Goal: Navigation & Orientation: Find specific page/section

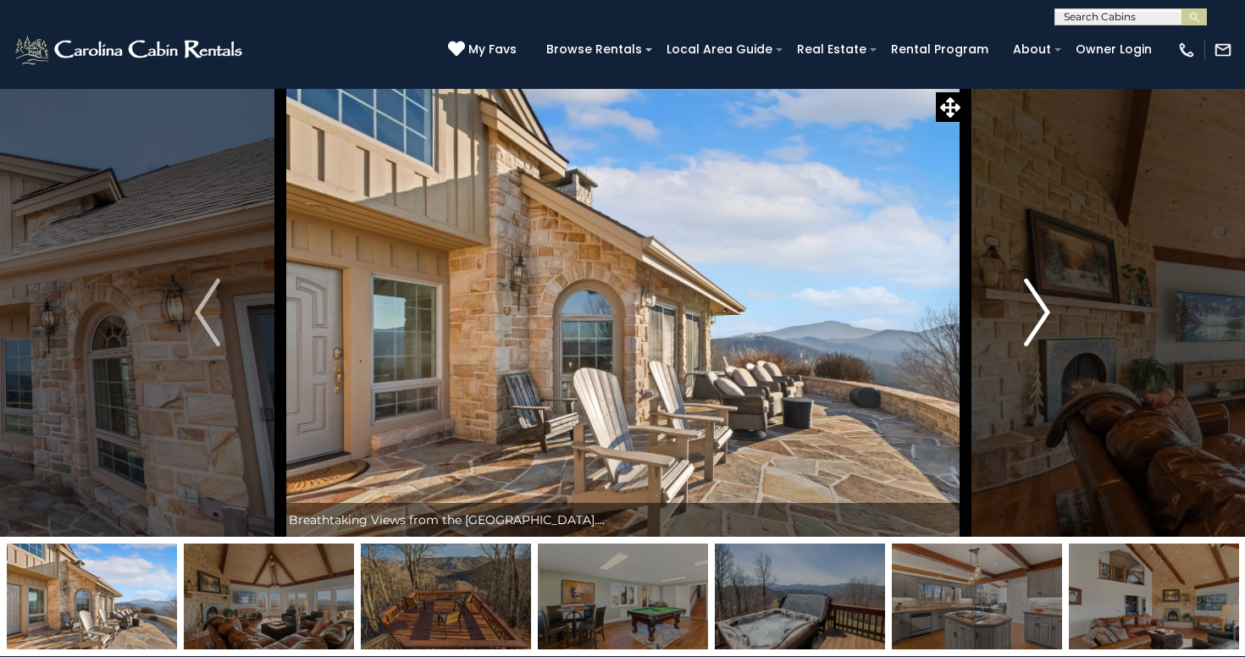
click at [1032, 326] on img "Next" at bounding box center [1037, 313] width 25 height 68
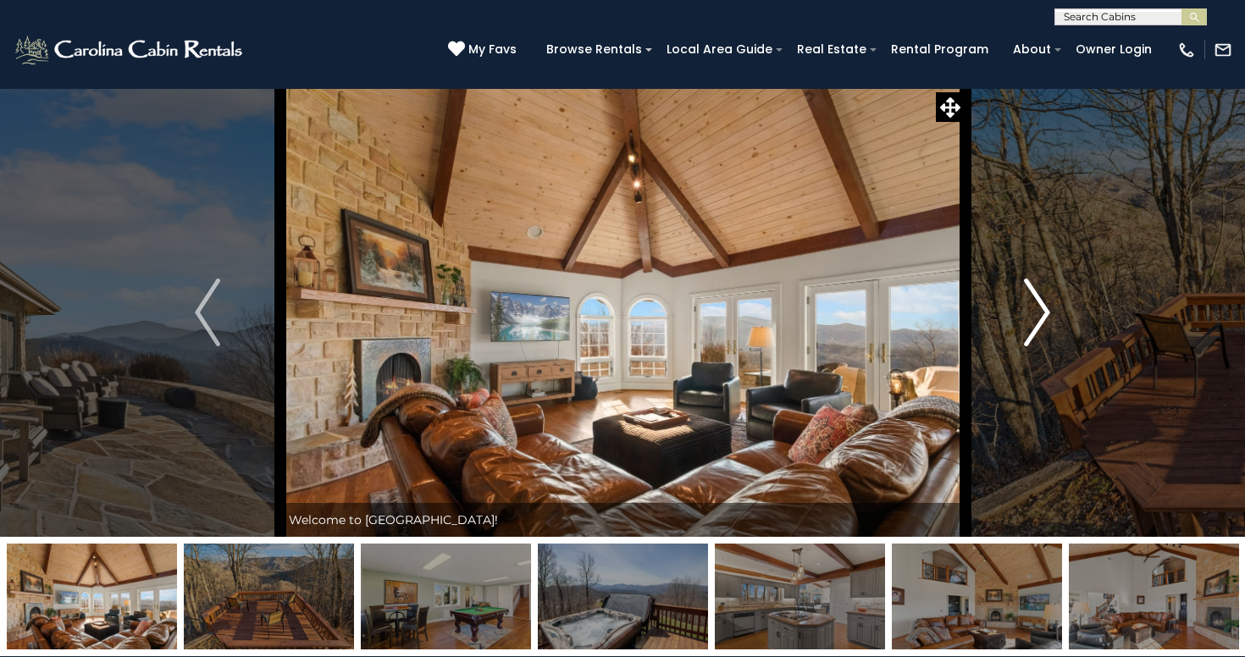
click at [1032, 326] on img "Next" at bounding box center [1037, 313] width 25 height 68
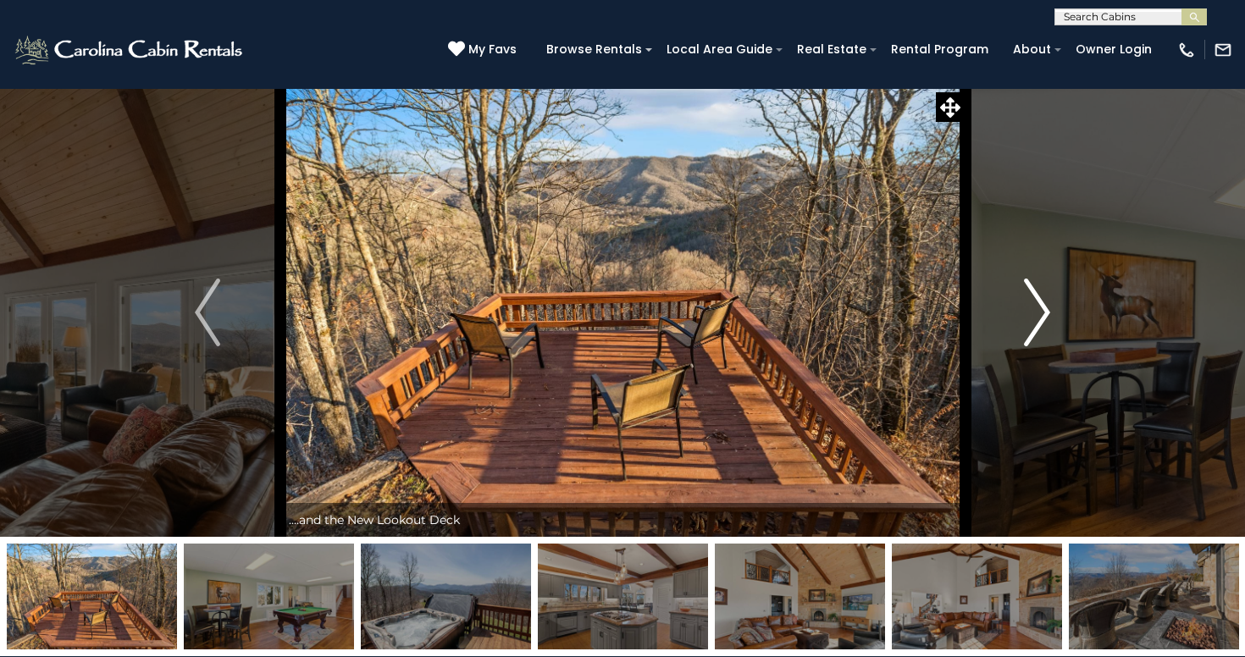
click at [1032, 326] on img "Next" at bounding box center [1037, 313] width 25 height 68
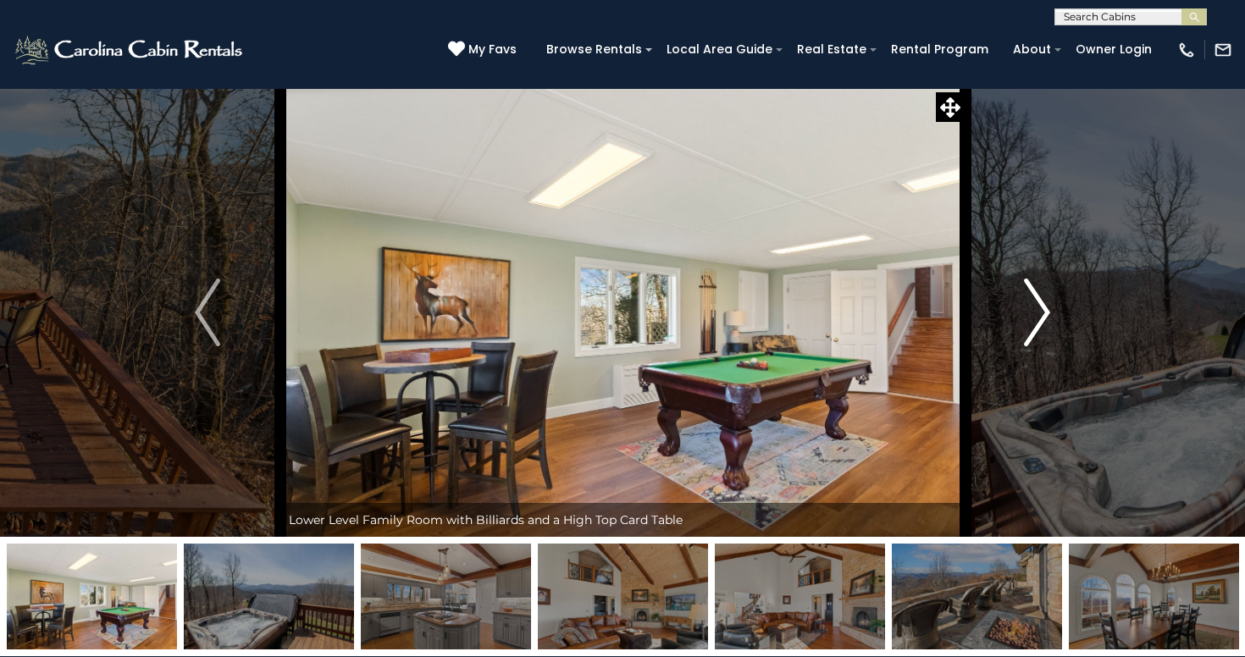
click at [1032, 326] on img "Next" at bounding box center [1037, 313] width 25 height 68
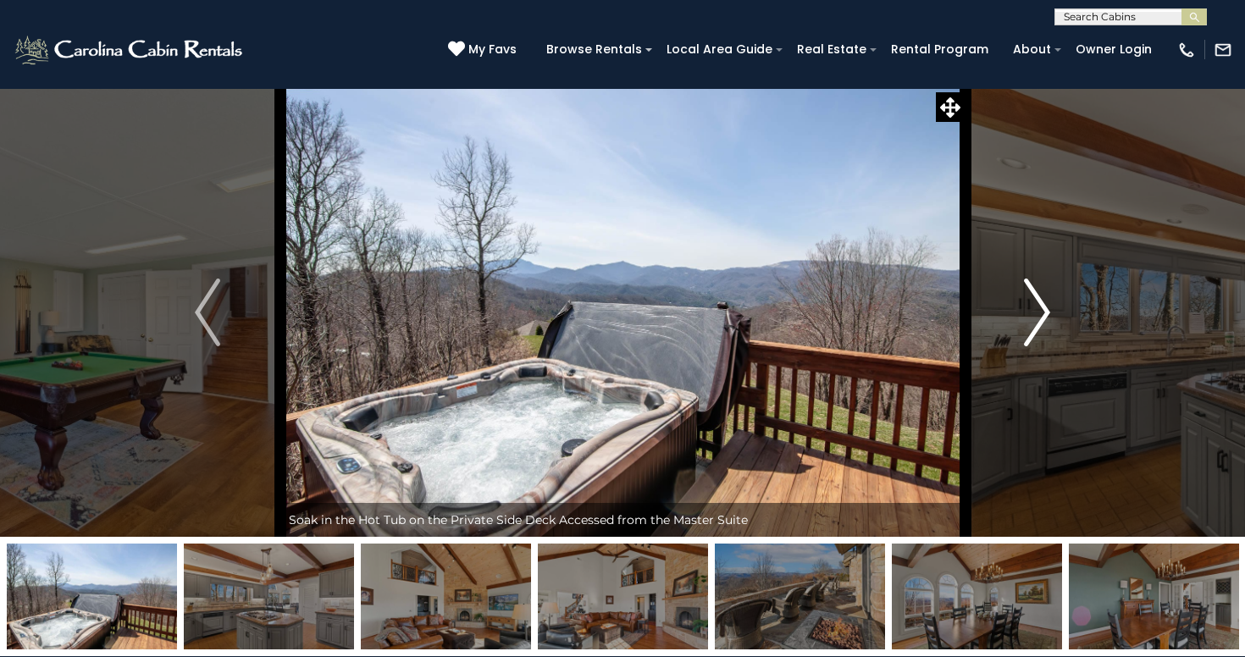
click at [1032, 326] on img "Next" at bounding box center [1037, 313] width 25 height 68
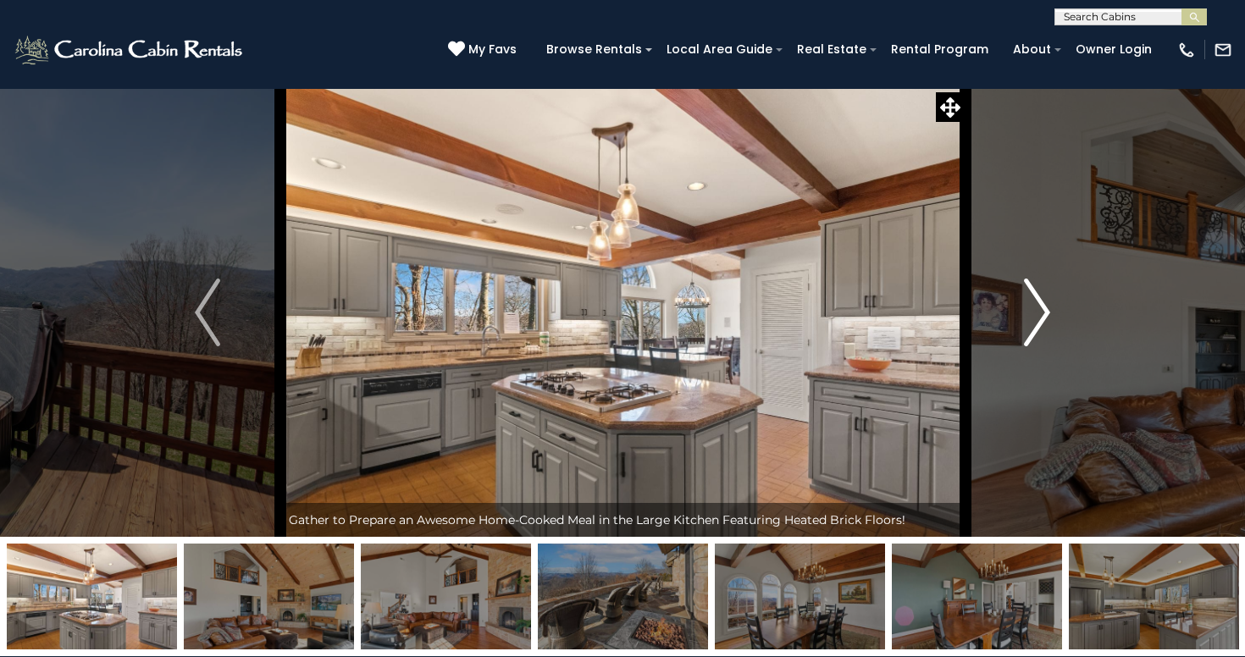
click at [1032, 326] on img "Next" at bounding box center [1037, 313] width 25 height 68
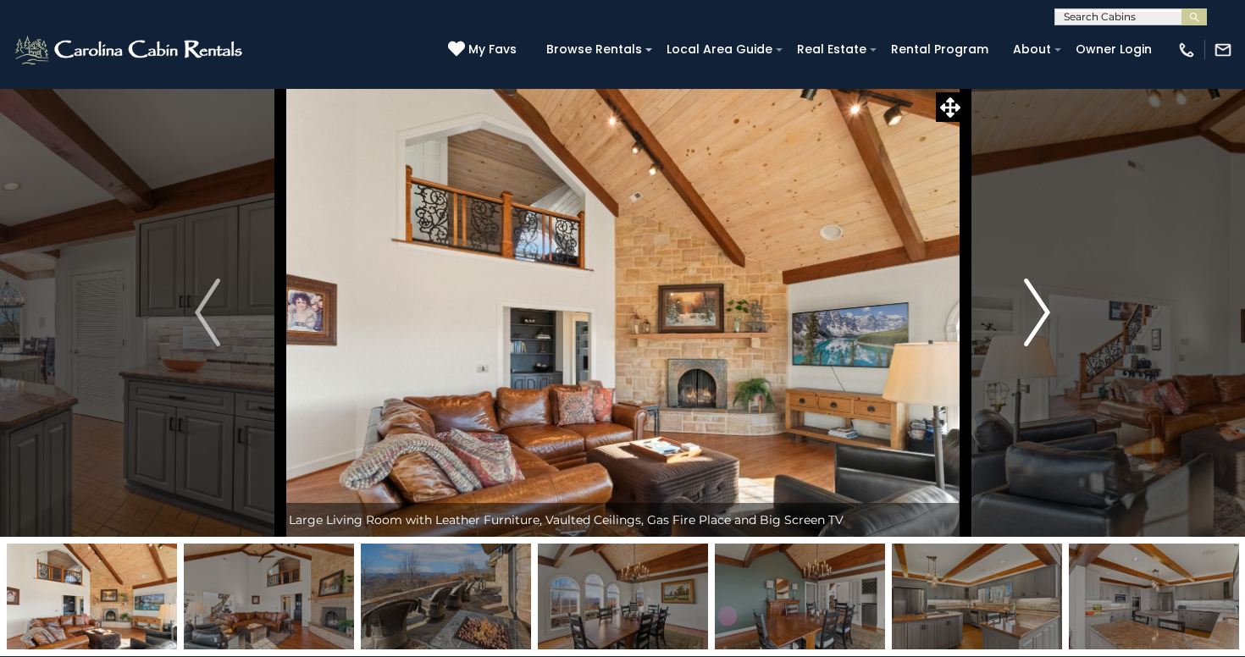
click at [1032, 326] on img "Next" at bounding box center [1037, 313] width 25 height 68
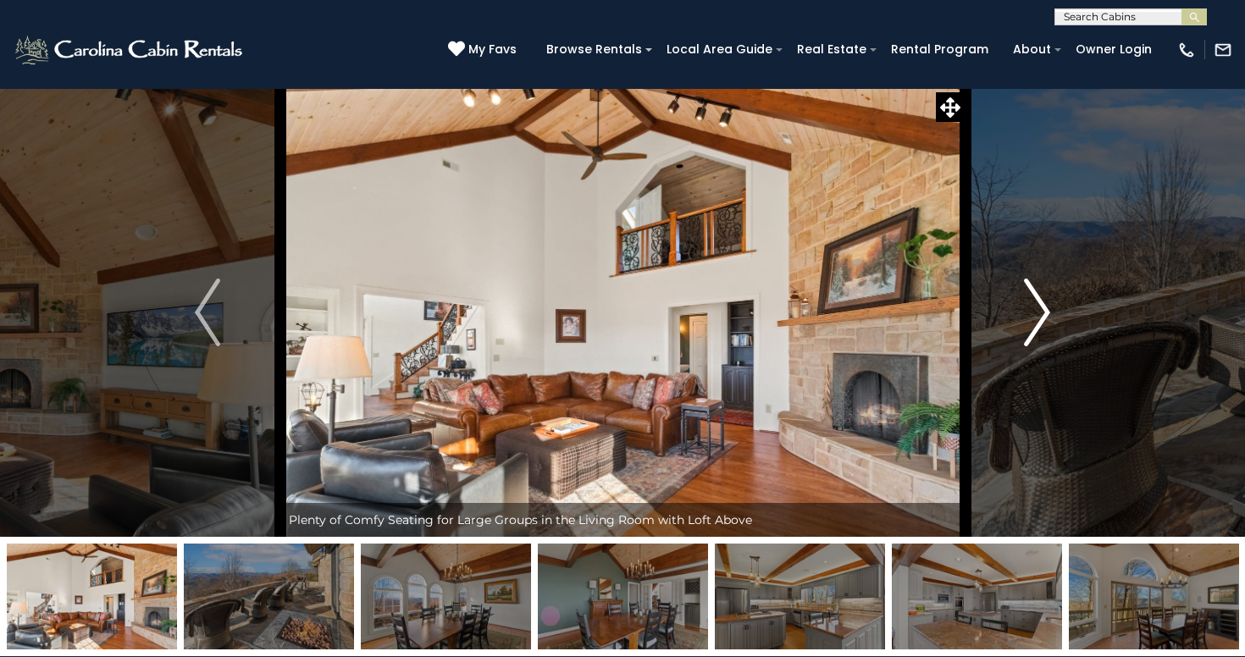
click at [1032, 326] on img "Next" at bounding box center [1037, 313] width 25 height 68
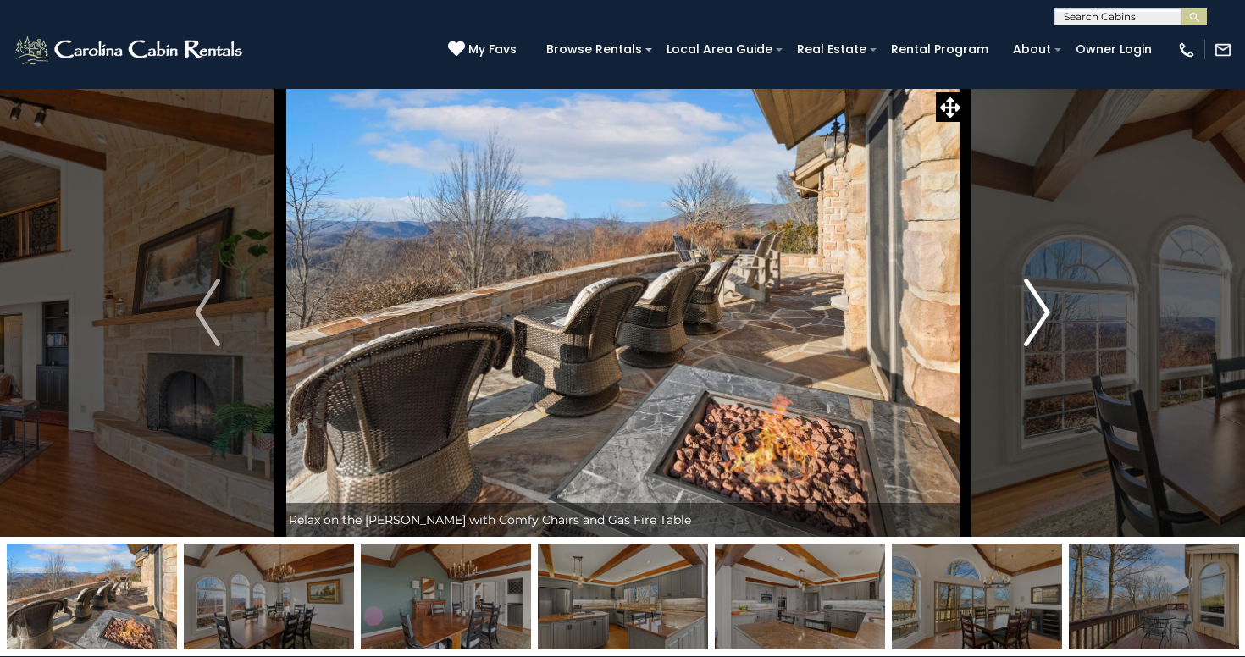
click at [1032, 326] on img "Next" at bounding box center [1037, 313] width 25 height 68
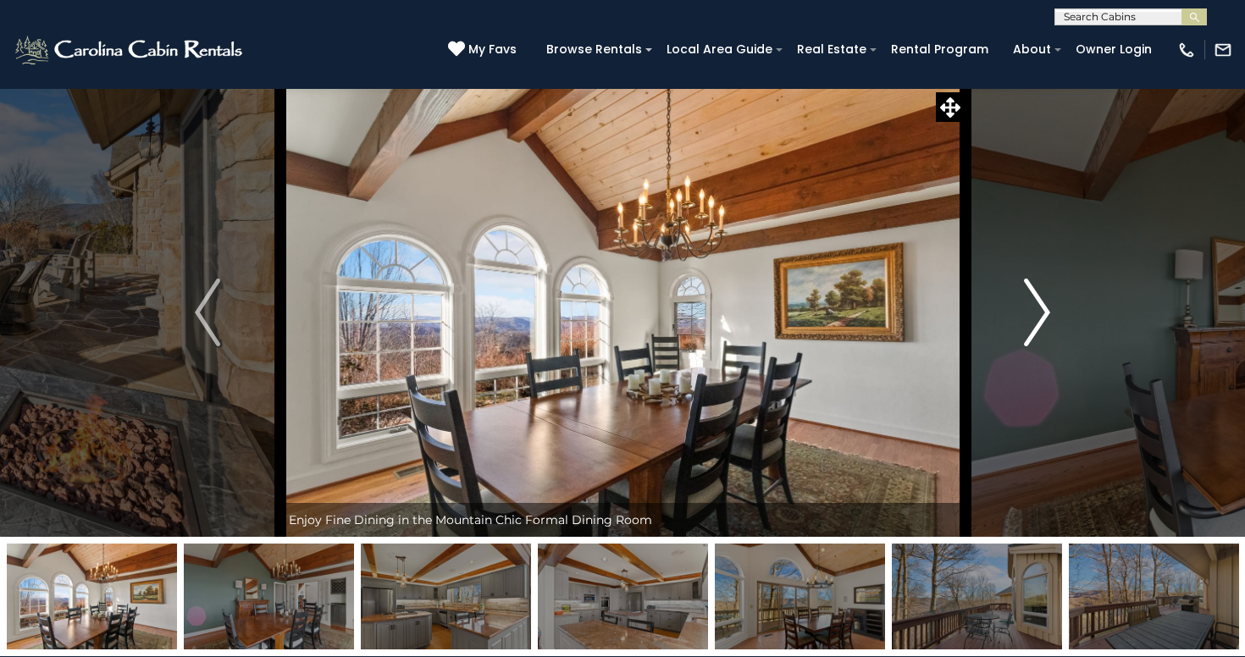
click at [1032, 326] on img "Next" at bounding box center [1037, 313] width 25 height 68
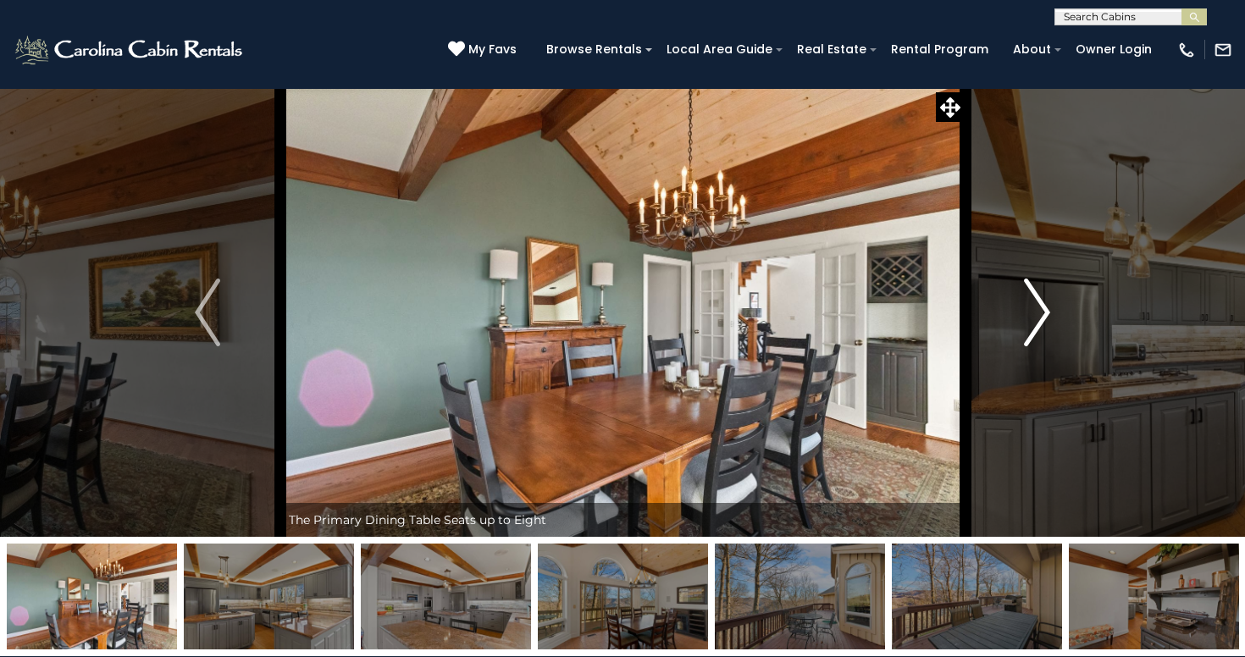
click at [1032, 326] on img "Next" at bounding box center [1037, 313] width 25 height 68
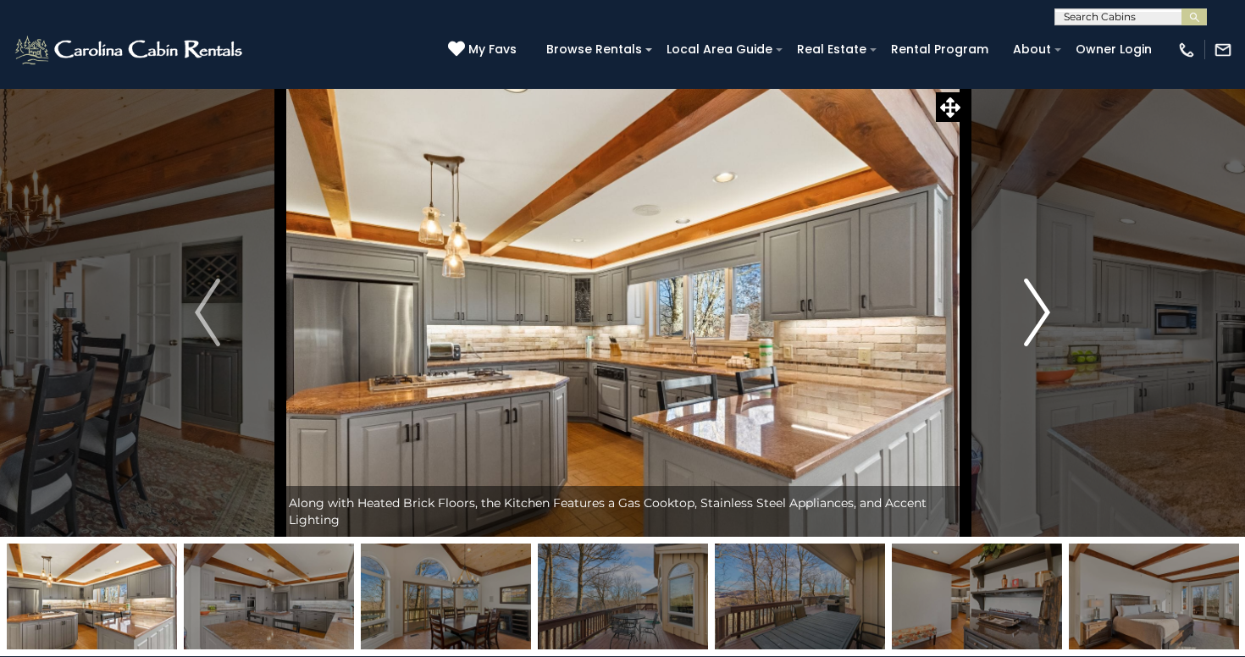
click at [1032, 326] on img "Next" at bounding box center [1037, 313] width 25 height 68
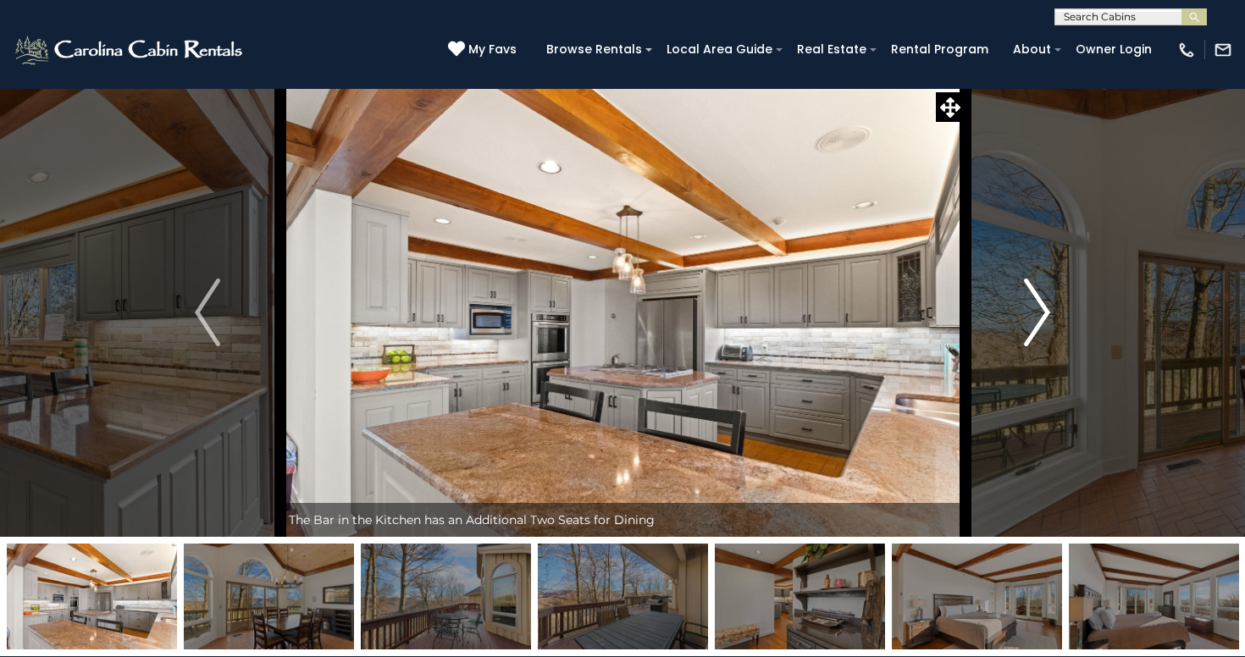
click at [1032, 326] on img "Next" at bounding box center [1037, 313] width 25 height 68
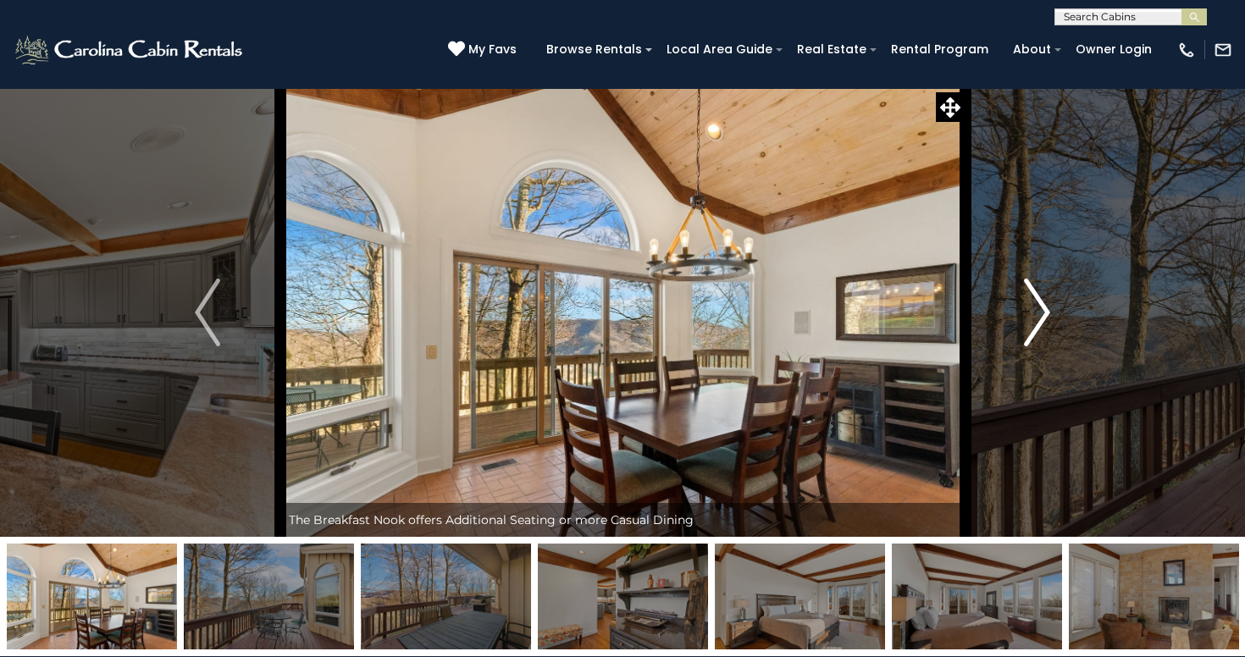
click at [1032, 326] on img "Next" at bounding box center [1037, 313] width 25 height 68
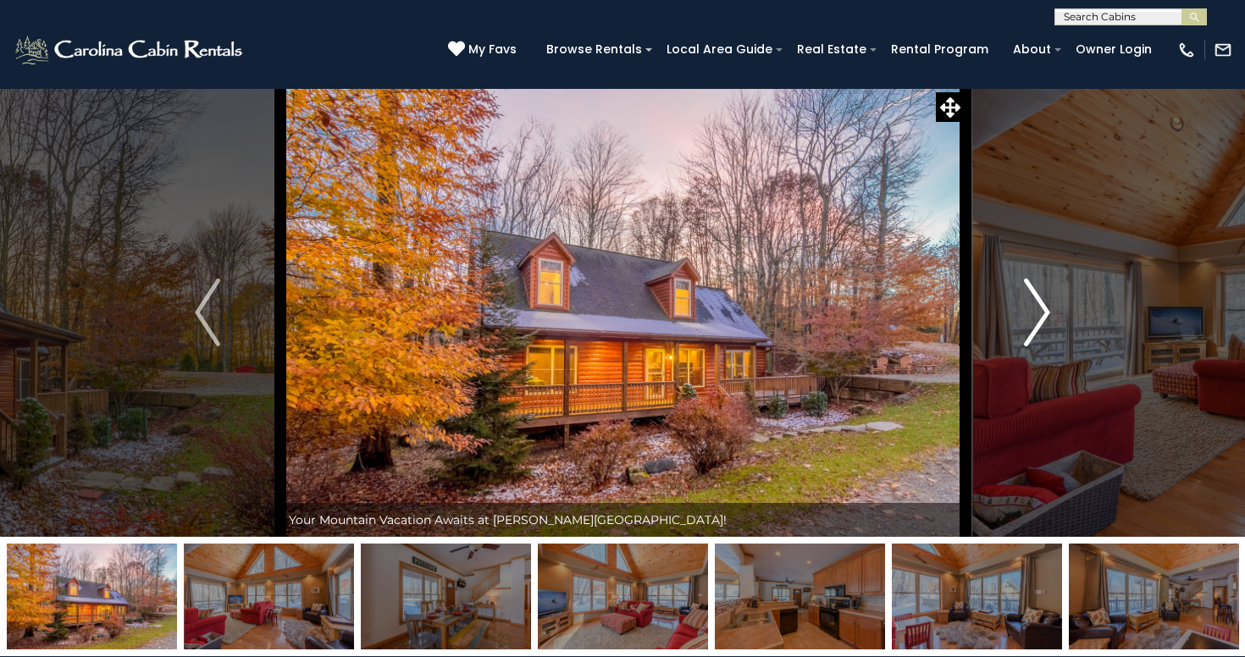
click at [1032, 326] on img "Next" at bounding box center [1037, 313] width 25 height 68
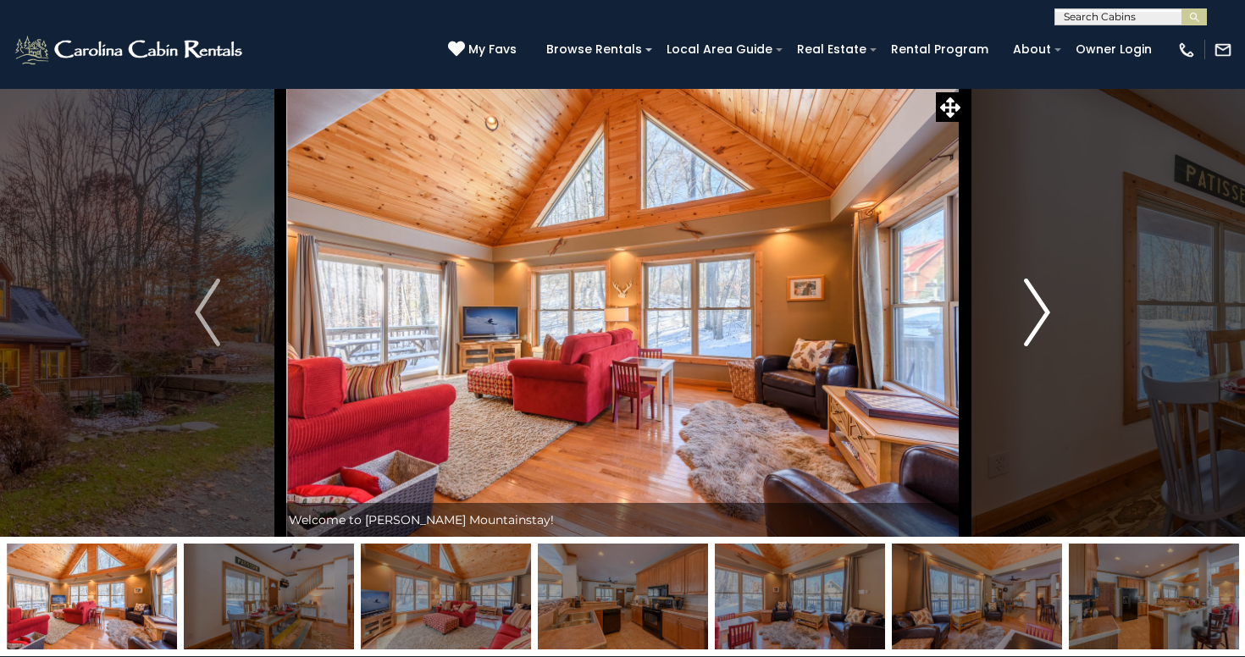
click at [1032, 325] on img "Next" at bounding box center [1037, 313] width 25 height 68
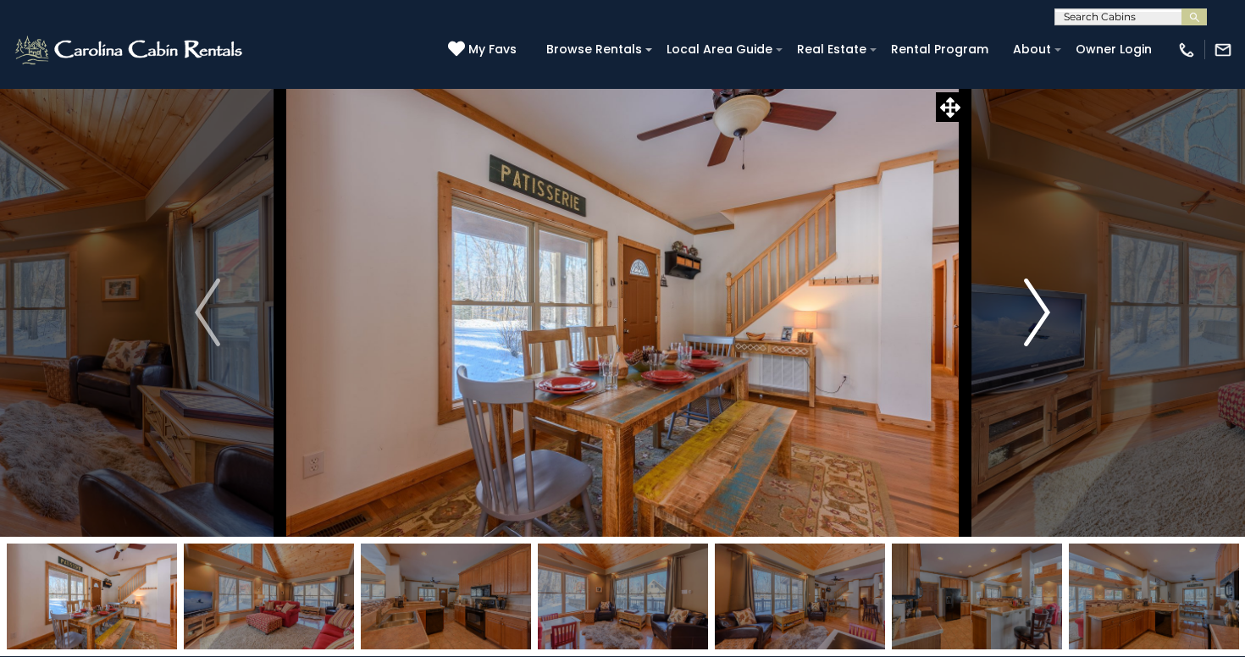
click at [1032, 325] on img "Next" at bounding box center [1037, 313] width 25 height 68
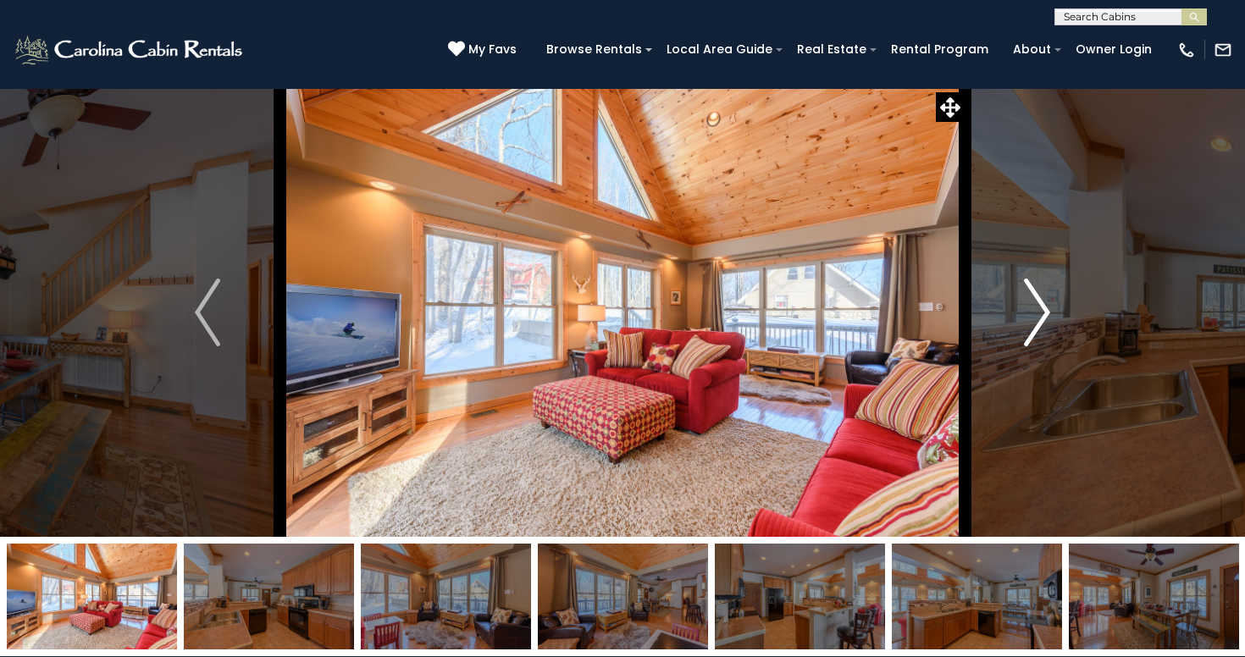
click at [1032, 325] on img "Next" at bounding box center [1037, 313] width 25 height 68
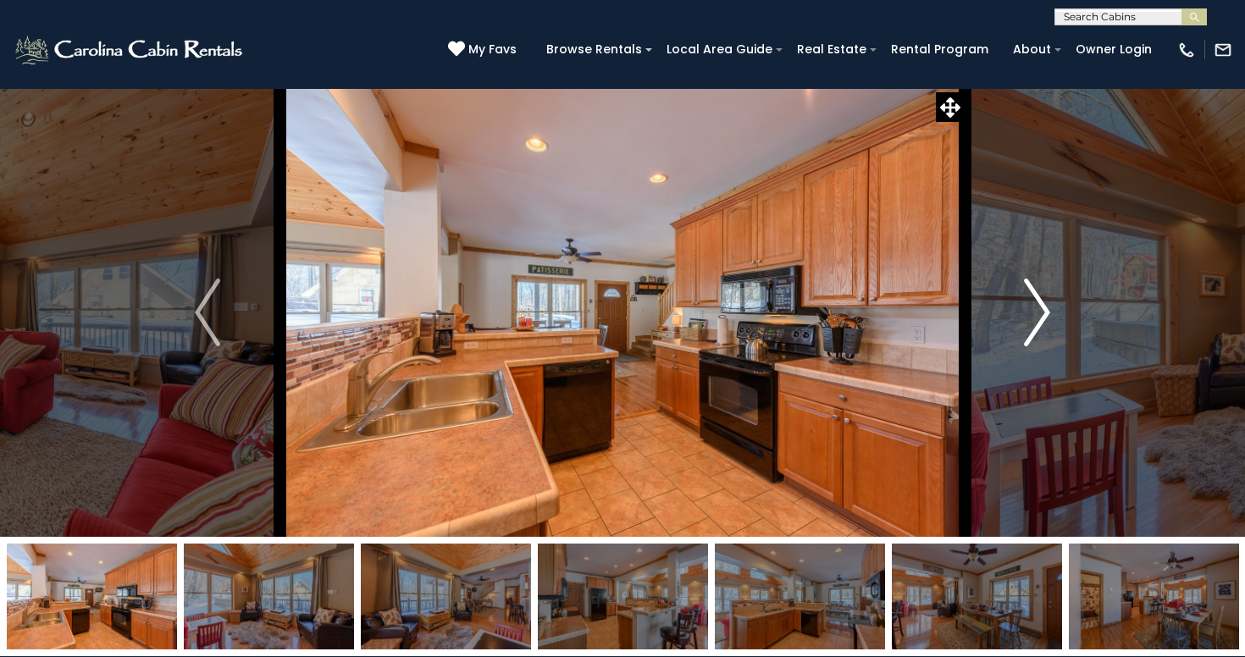
click at [1038, 330] on img "Next" at bounding box center [1037, 313] width 25 height 68
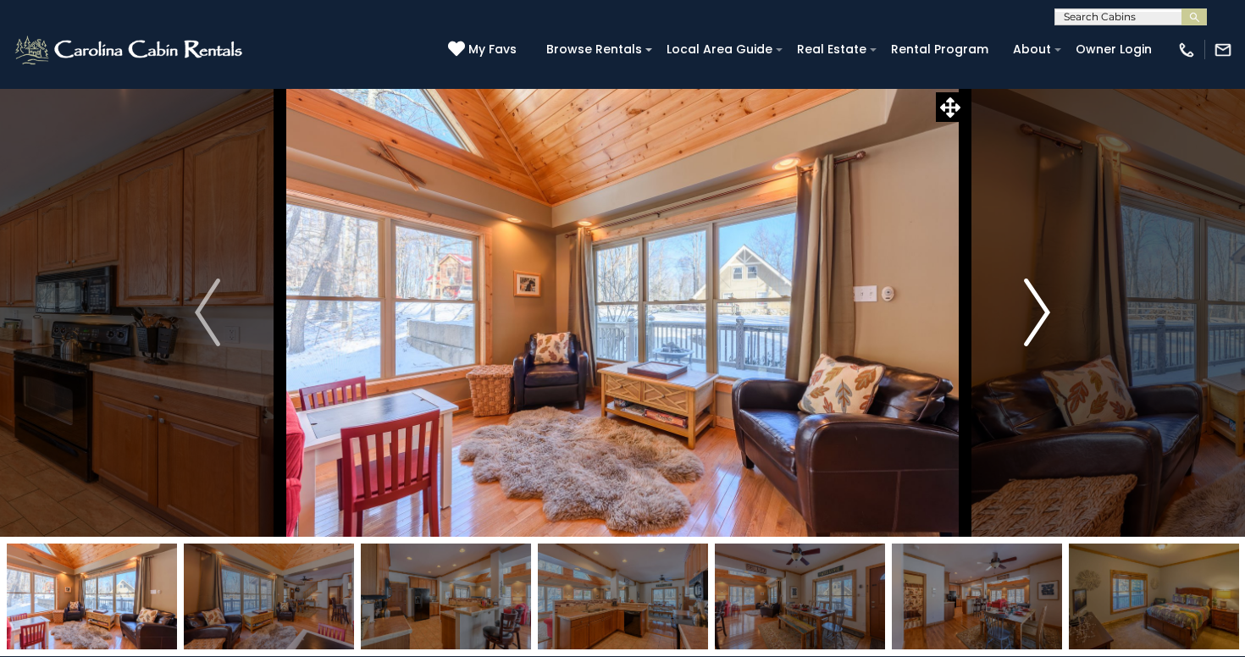
click at [1038, 330] on img "Next" at bounding box center [1037, 313] width 25 height 68
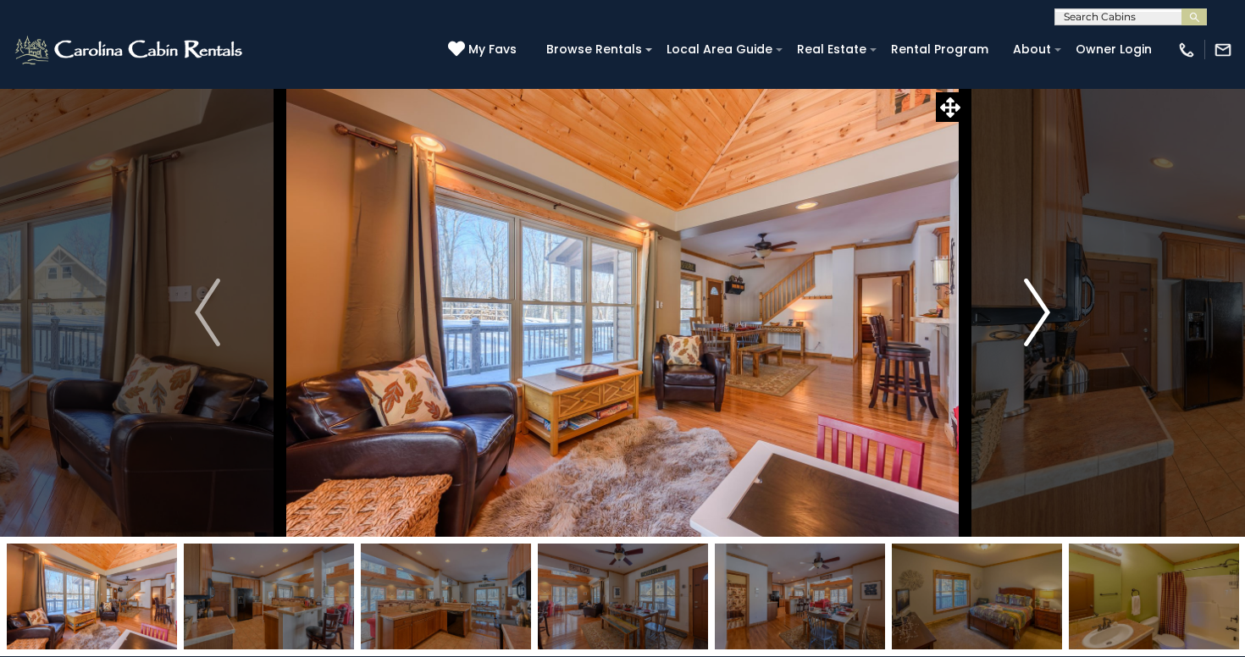
click at [1038, 330] on img "Next" at bounding box center [1037, 313] width 25 height 68
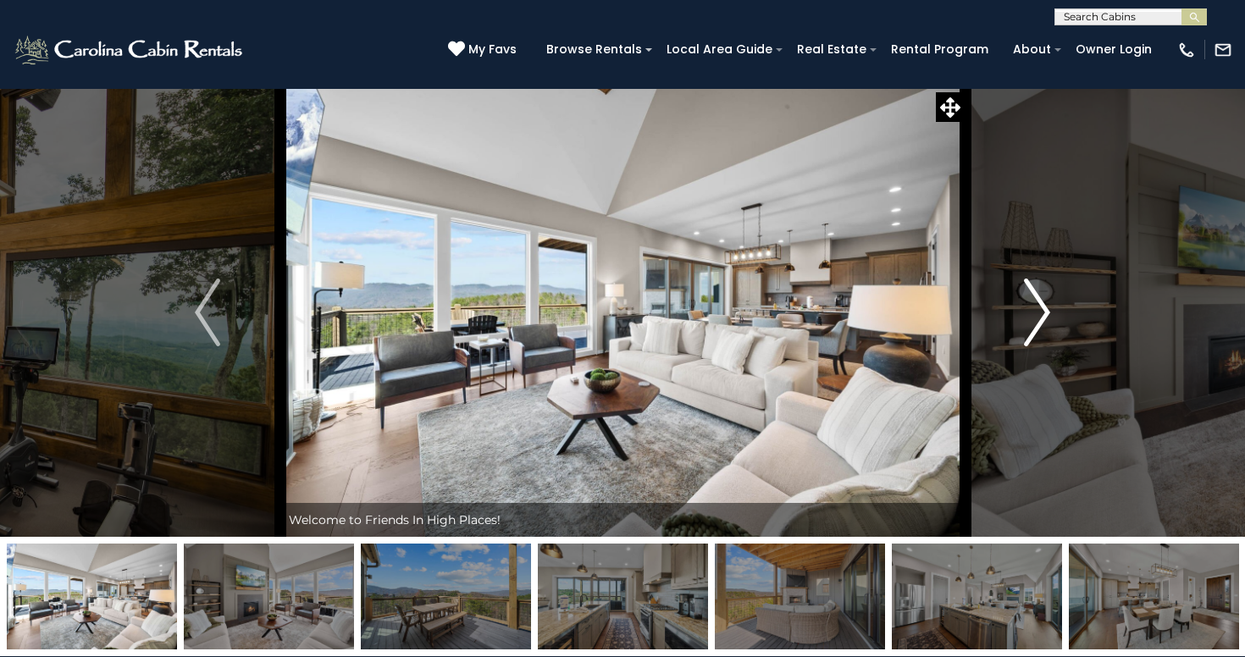
click at [1035, 325] on img "Next" at bounding box center [1037, 313] width 25 height 68
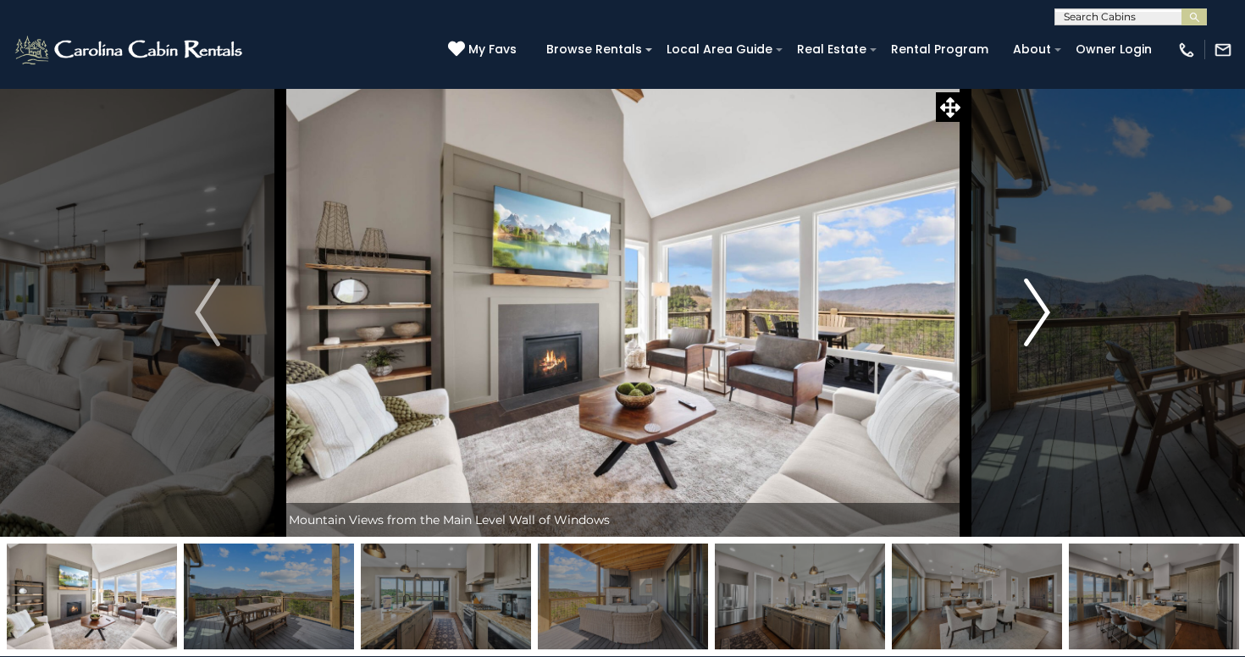
click at [1035, 325] on img "Next" at bounding box center [1037, 313] width 25 height 68
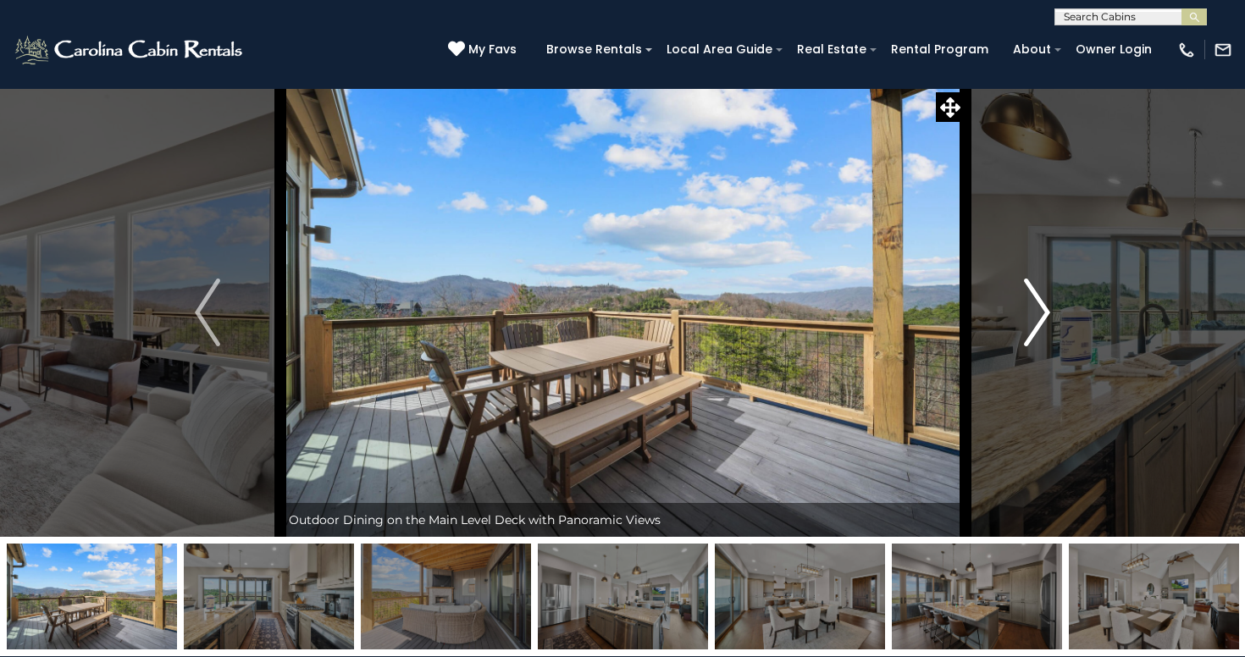
click at [1035, 325] on img "Next" at bounding box center [1037, 313] width 25 height 68
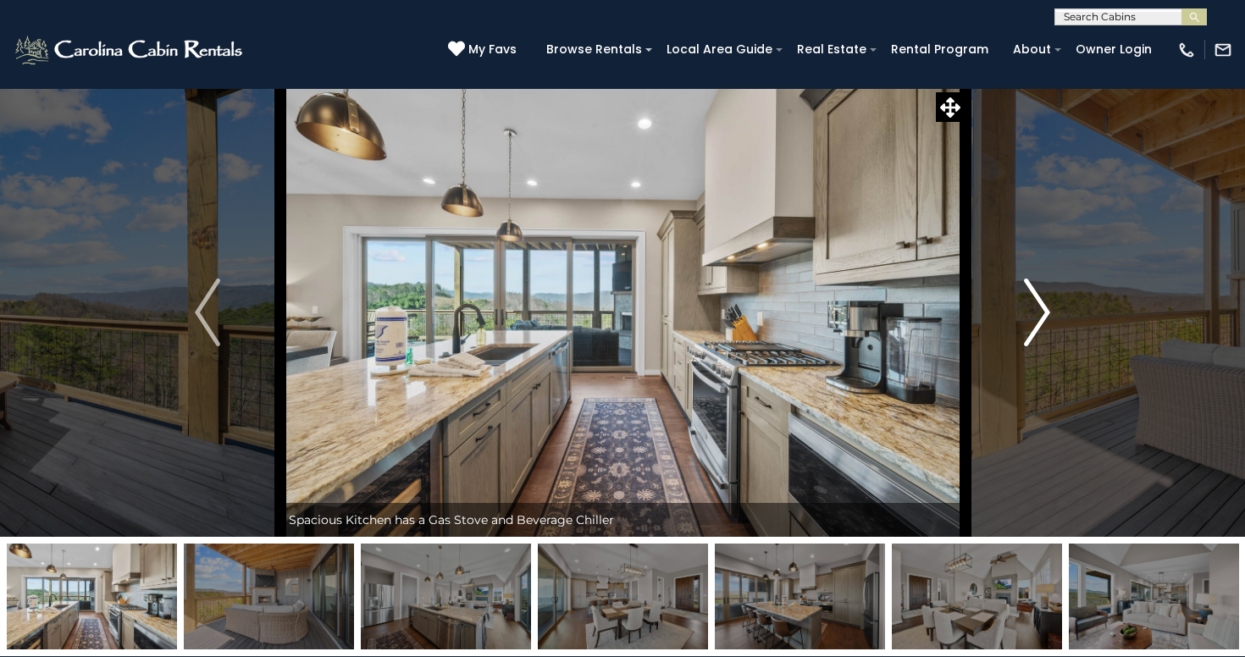
click at [1035, 325] on img "Next" at bounding box center [1037, 313] width 25 height 68
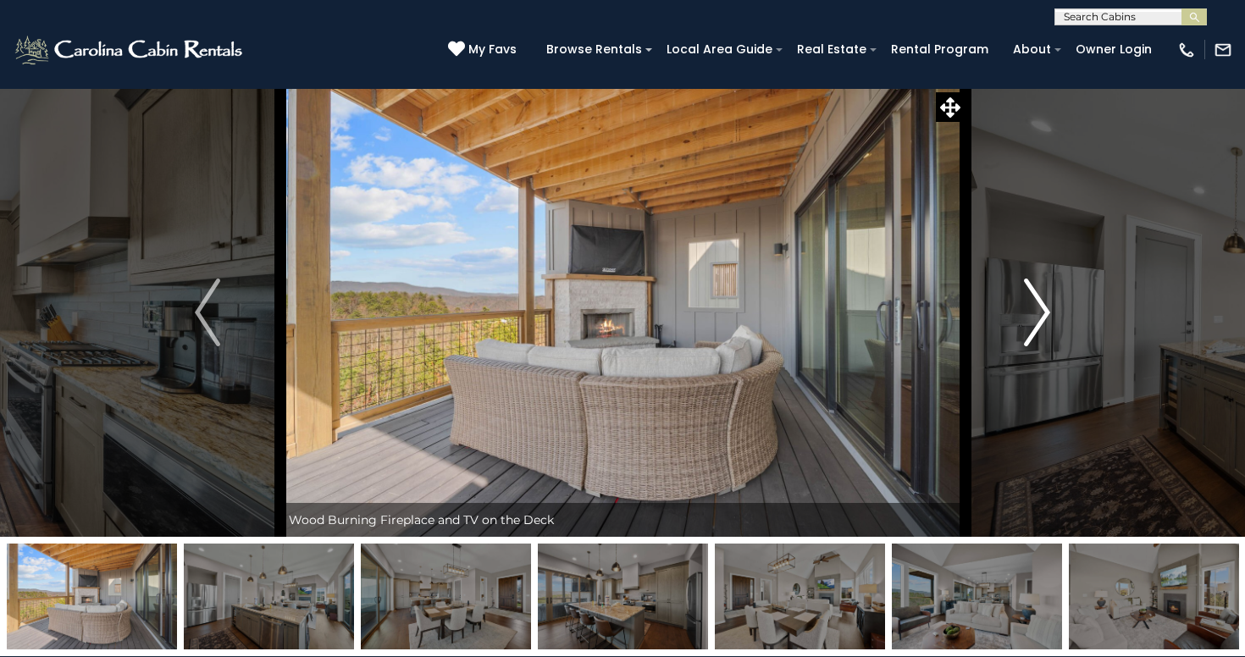
click at [1035, 325] on img "Next" at bounding box center [1037, 313] width 25 height 68
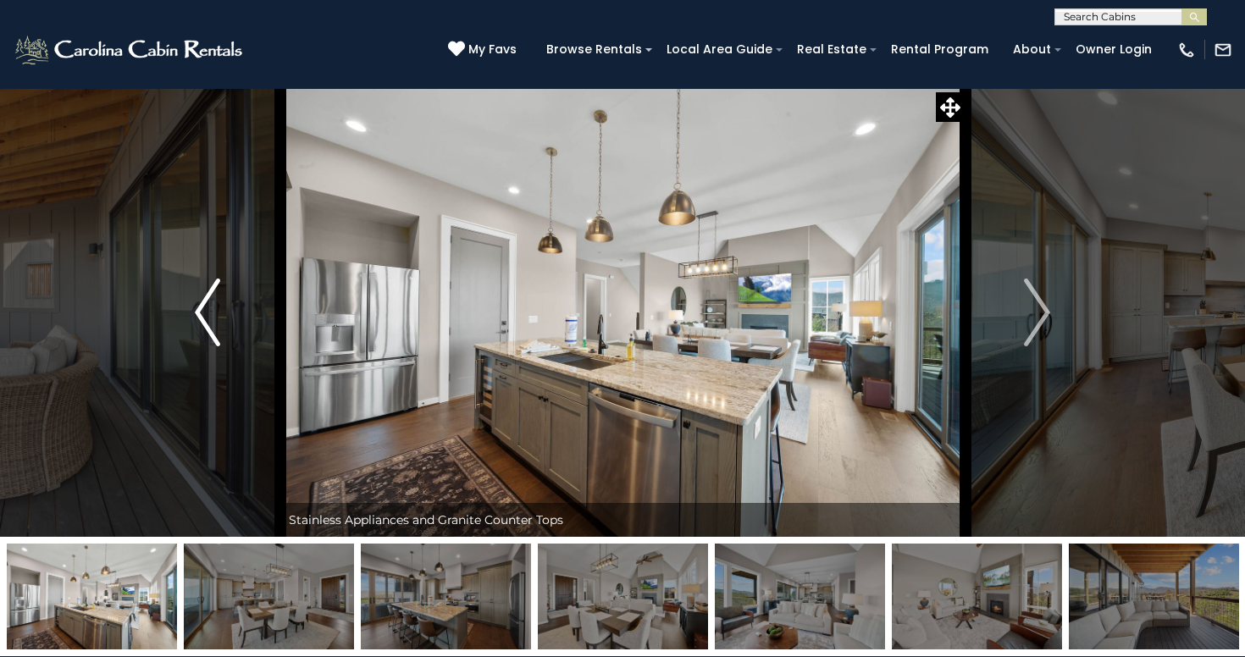
click at [215, 302] on img "Previous" at bounding box center [207, 313] width 25 height 68
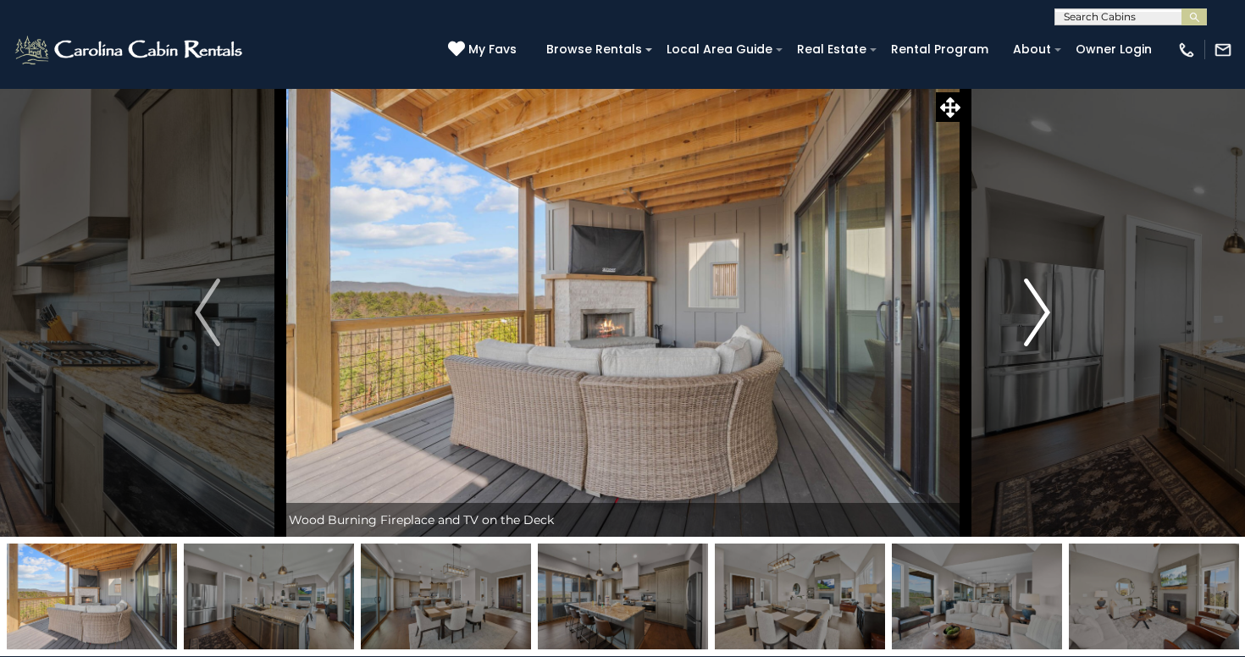
click at [1031, 332] on img "Next" at bounding box center [1037, 313] width 25 height 68
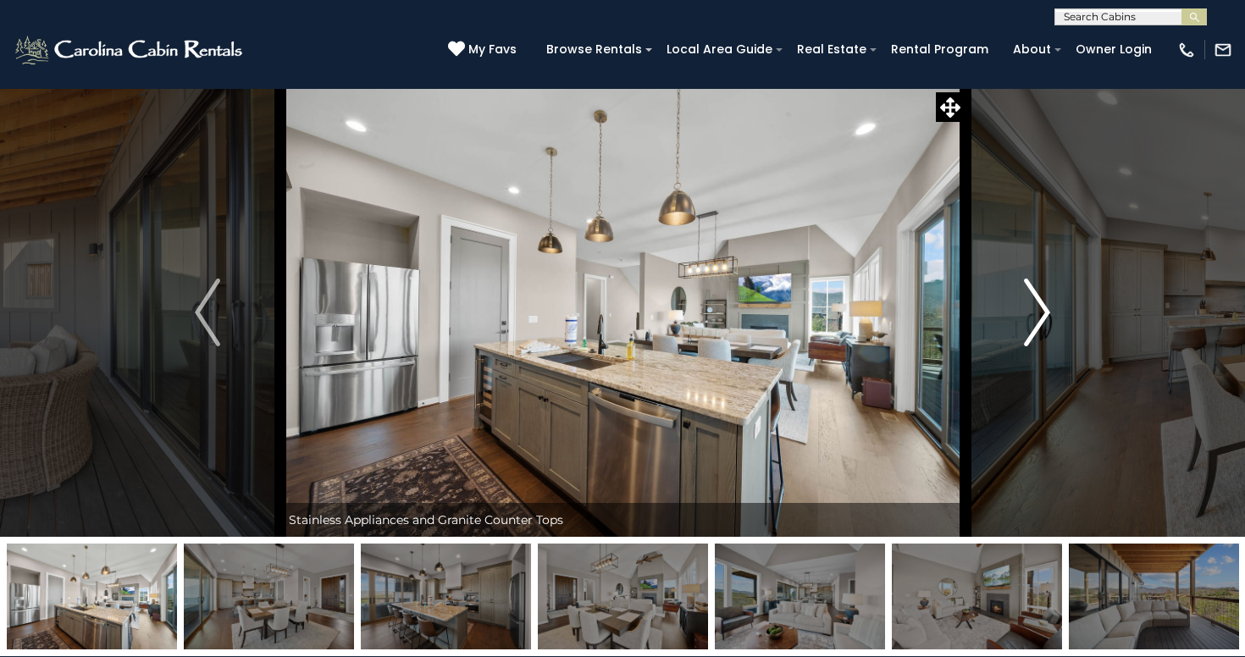
click at [1035, 328] on img "Next" at bounding box center [1037, 313] width 25 height 68
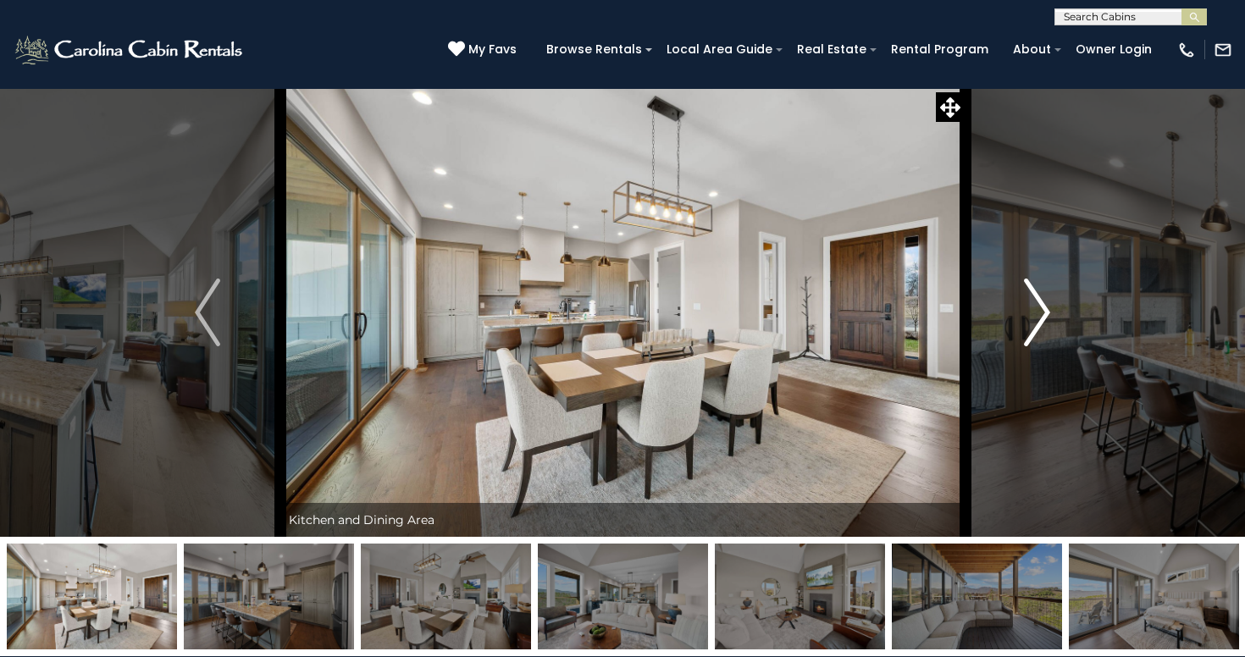
click at [1035, 325] on img "Next" at bounding box center [1037, 313] width 25 height 68
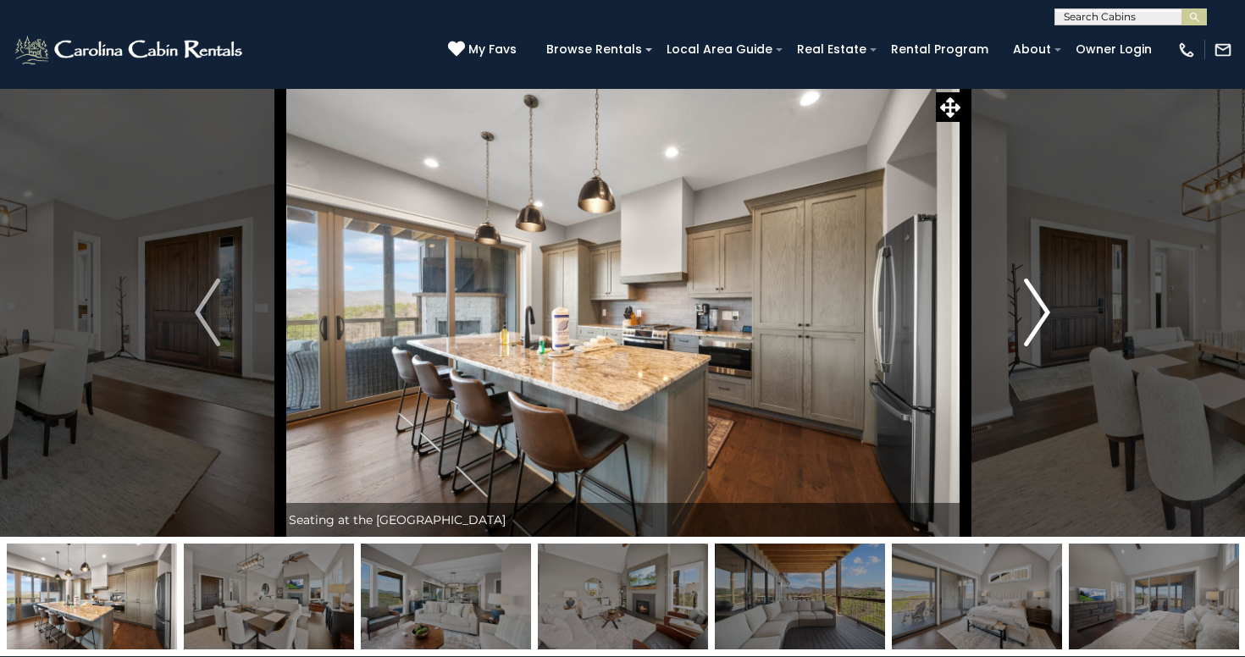
click at [1037, 327] on img "Next" at bounding box center [1037, 313] width 25 height 68
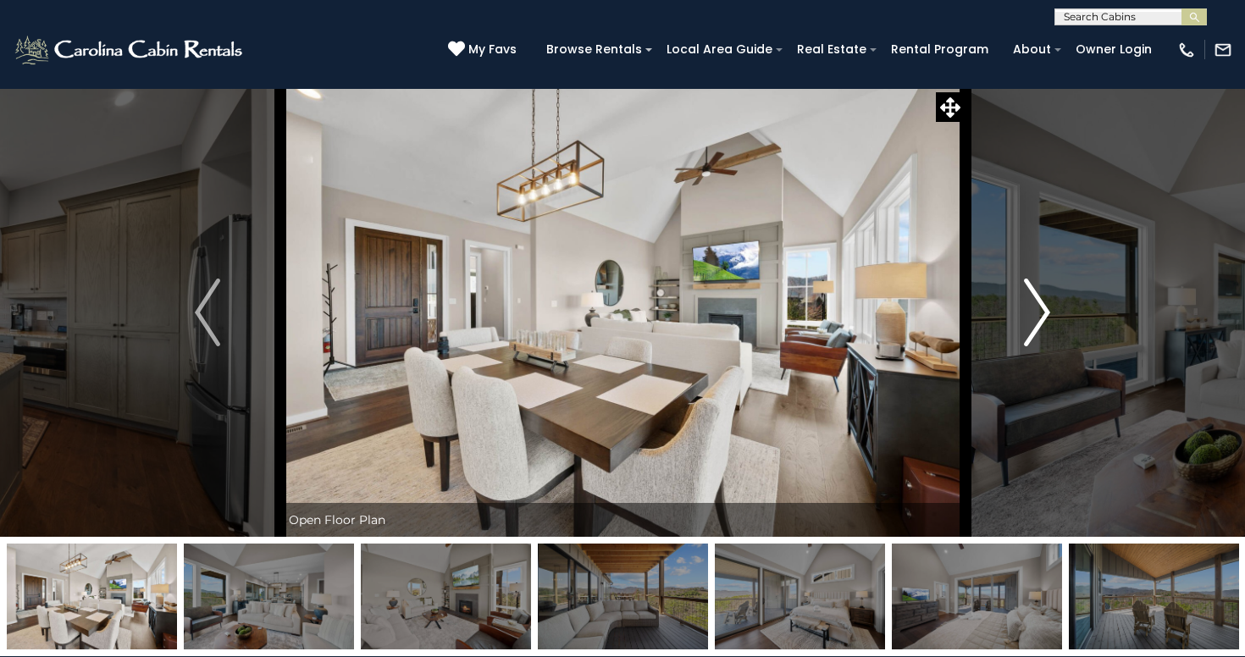
click at [1037, 327] on img "Next" at bounding box center [1037, 313] width 25 height 68
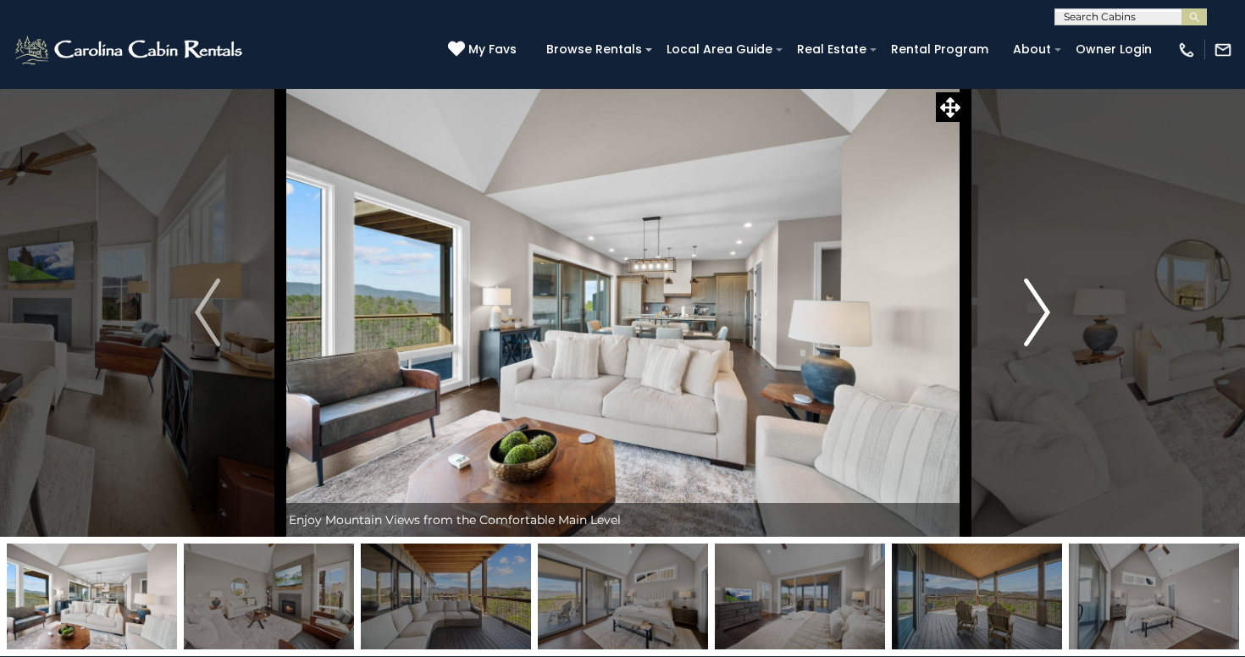
click at [1037, 327] on img "Next" at bounding box center [1037, 313] width 25 height 68
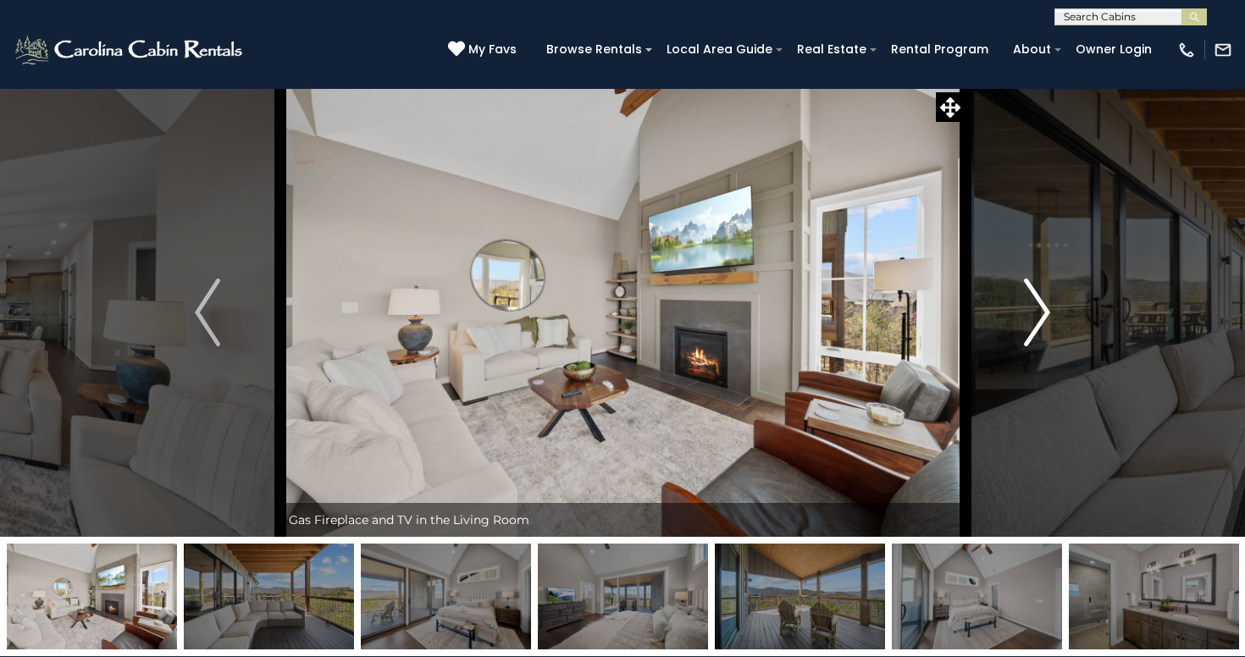
click at [1037, 327] on img "Next" at bounding box center [1037, 313] width 25 height 68
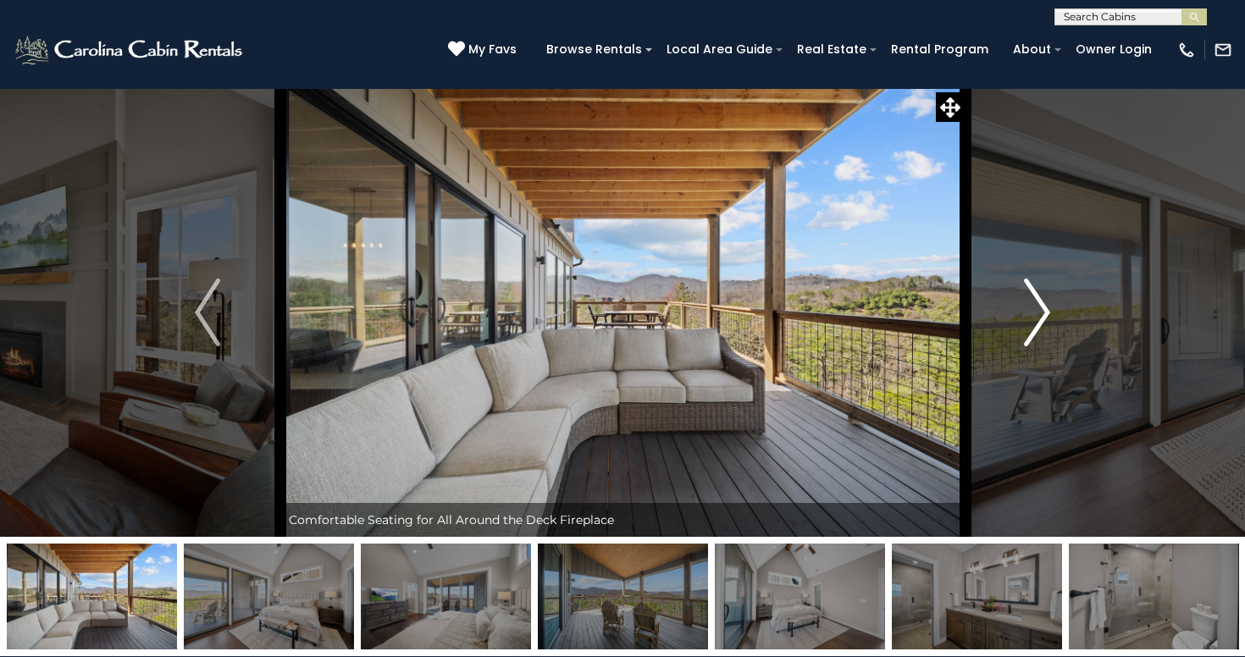
click at [1037, 327] on img "Next" at bounding box center [1037, 313] width 25 height 68
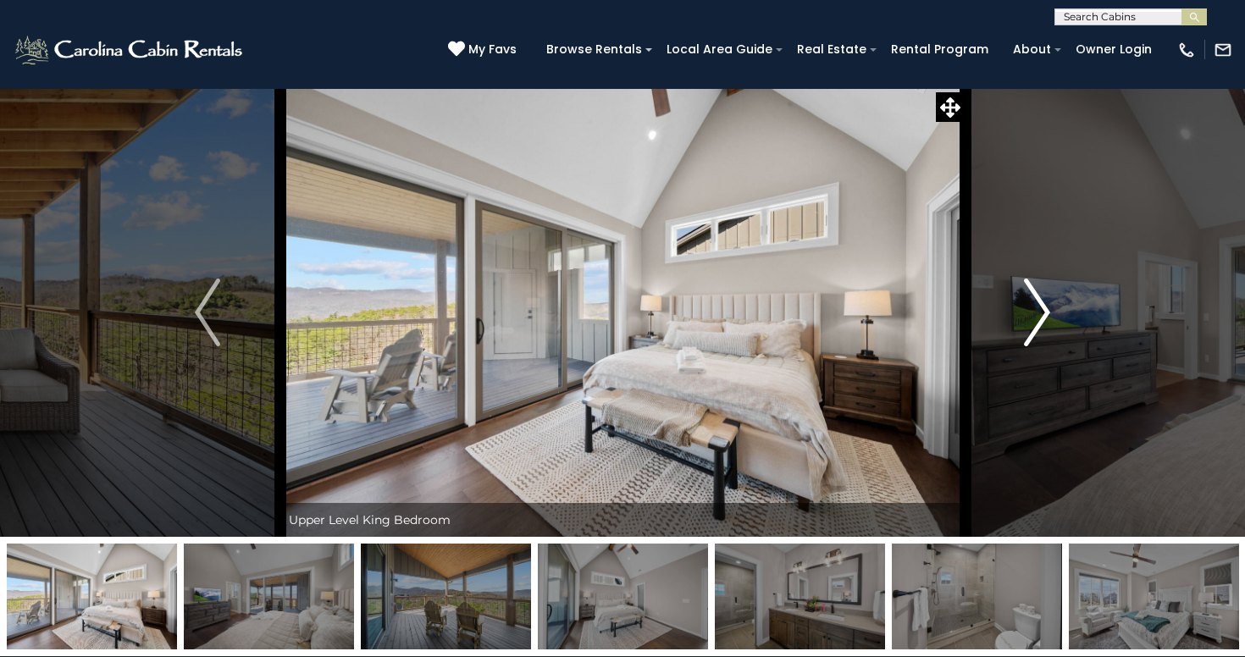
click at [1037, 327] on img "Next" at bounding box center [1037, 313] width 25 height 68
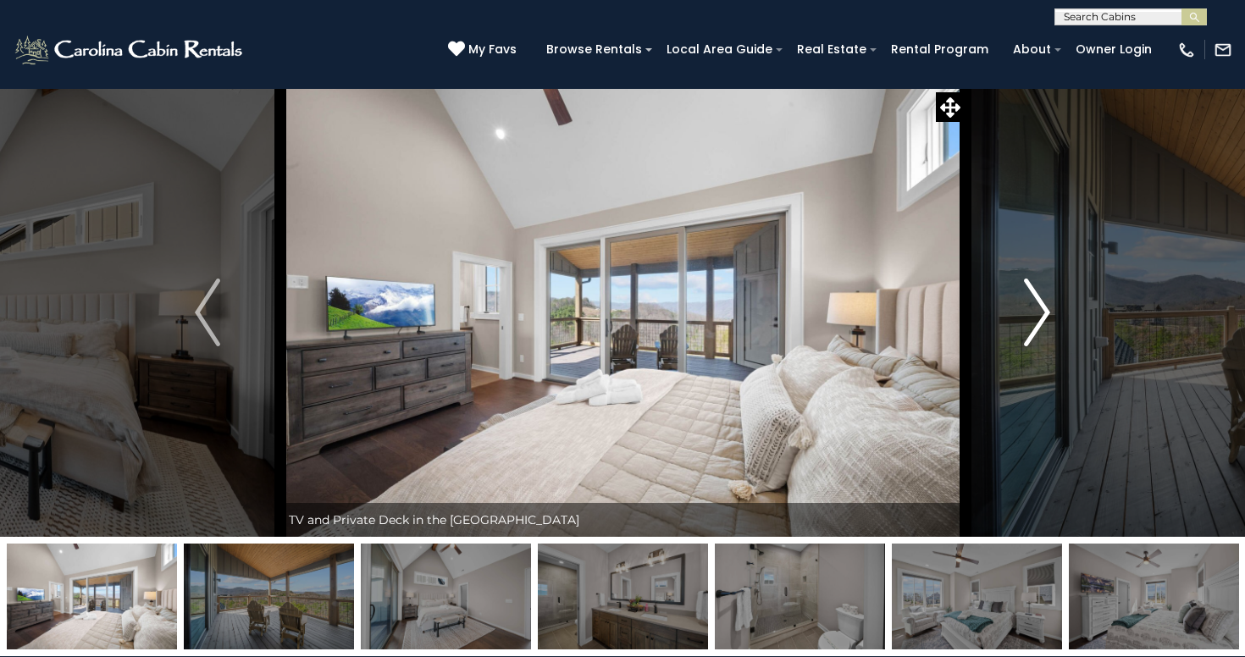
click at [1034, 325] on img "Next" at bounding box center [1037, 313] width 25 height 68
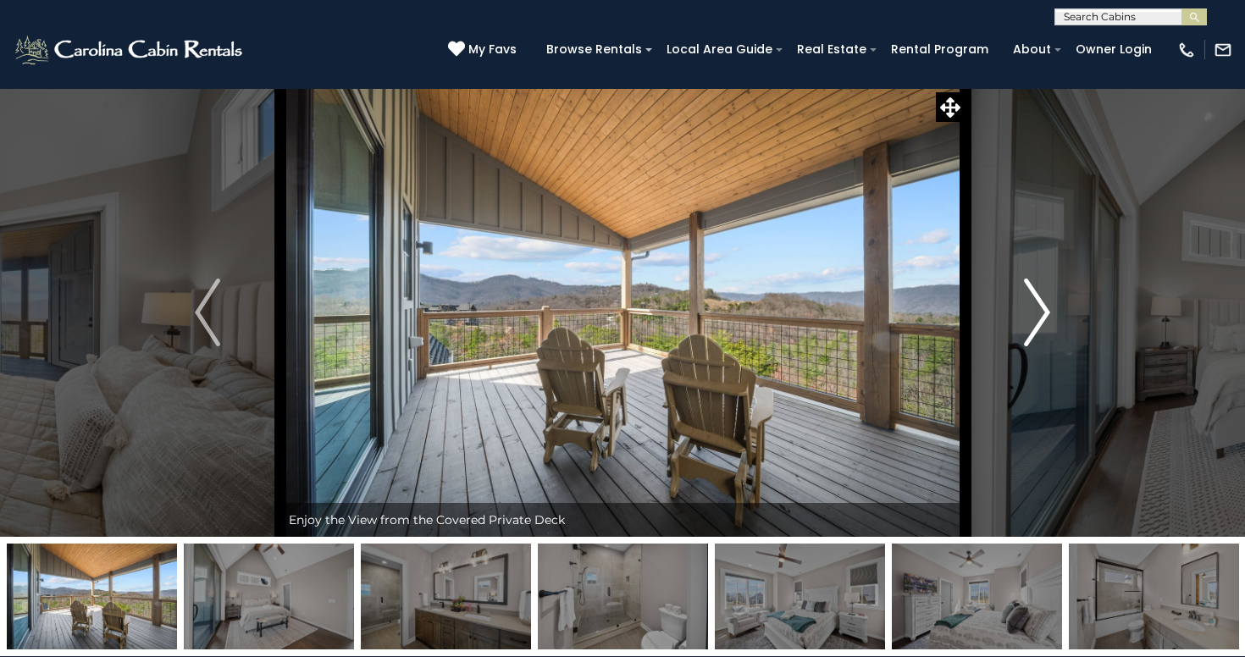
click at [1035, 331] on img "Next" at bounding box center [1037, 313] width 25 height 68
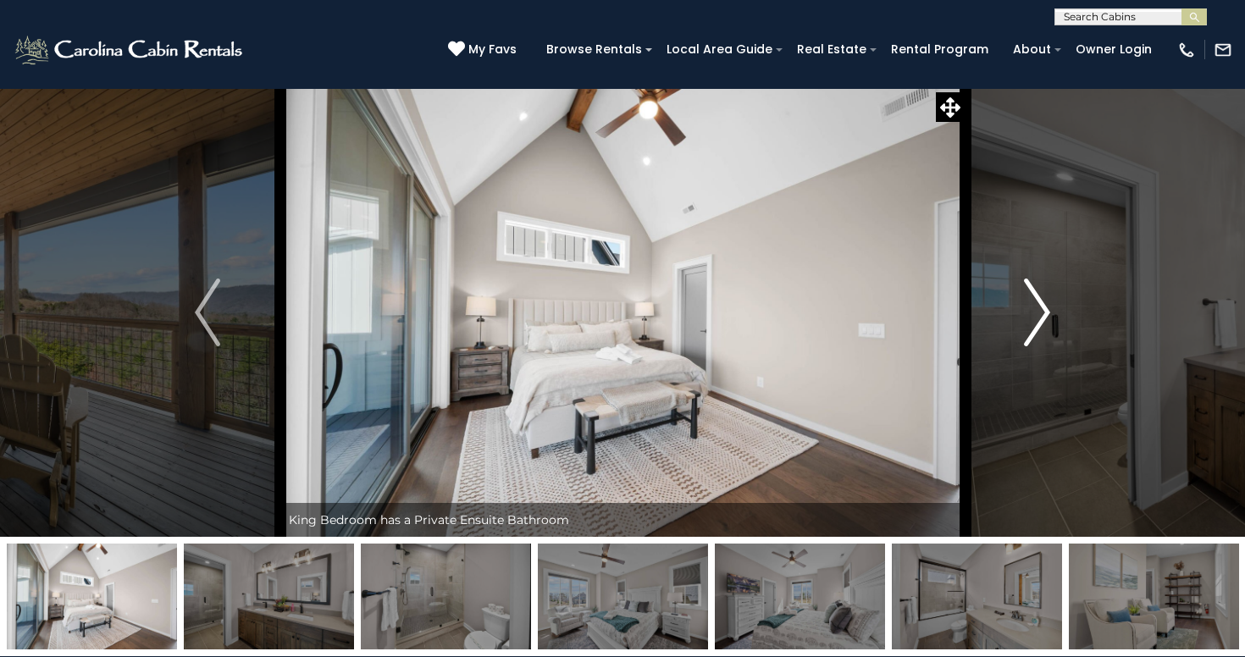
click at [1035, 331] on img "Next" at bounding box center [1037, 313] width 25 height 68
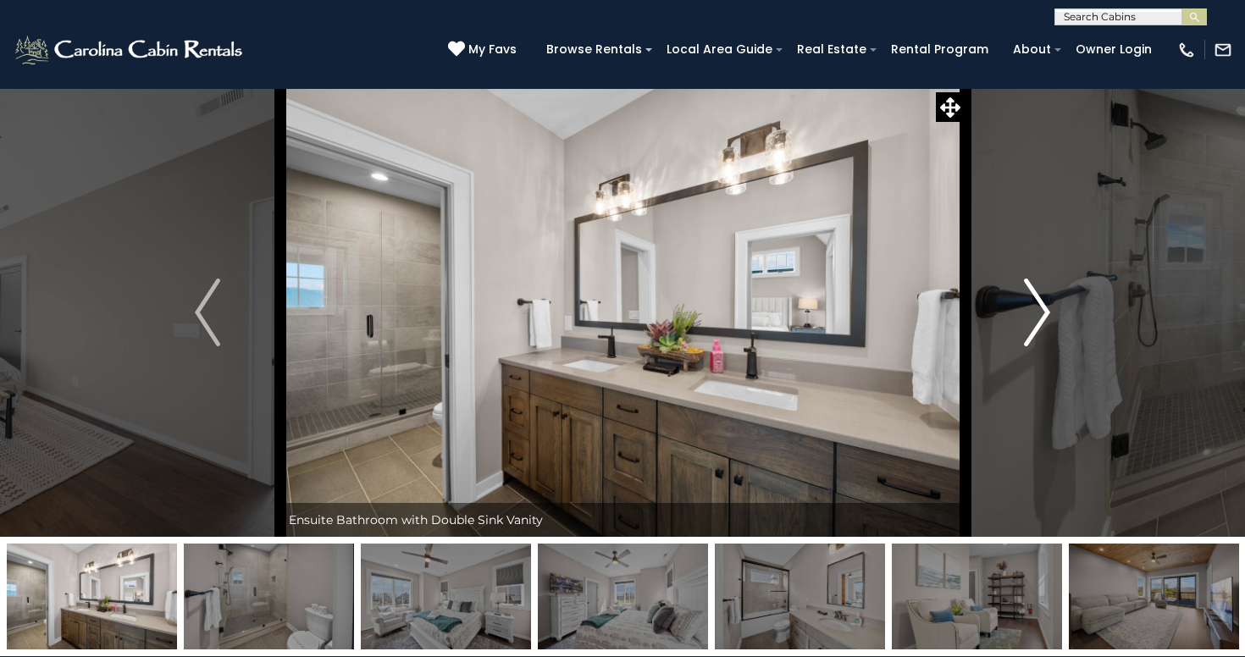
click at [1035, 331] on img "Next" at bounding box center [1037, 313] width 25 height 68
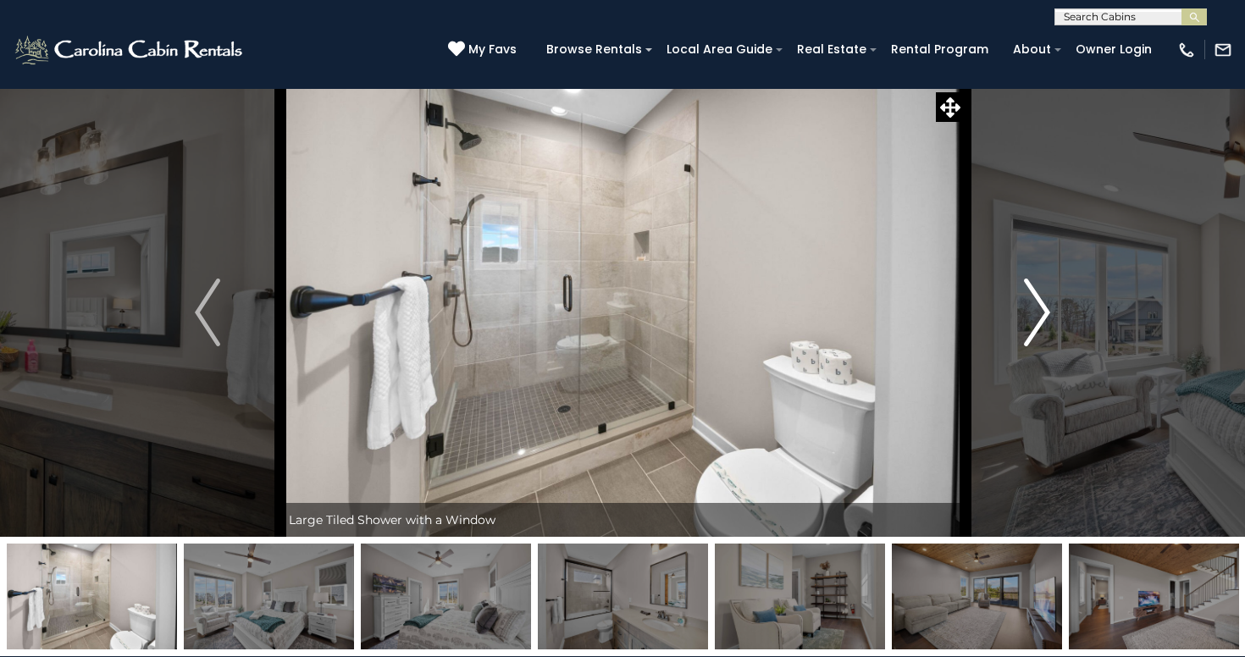
click at [1035, 331] on img "Next" at bounding box center [1037, 313] width 25 height 68
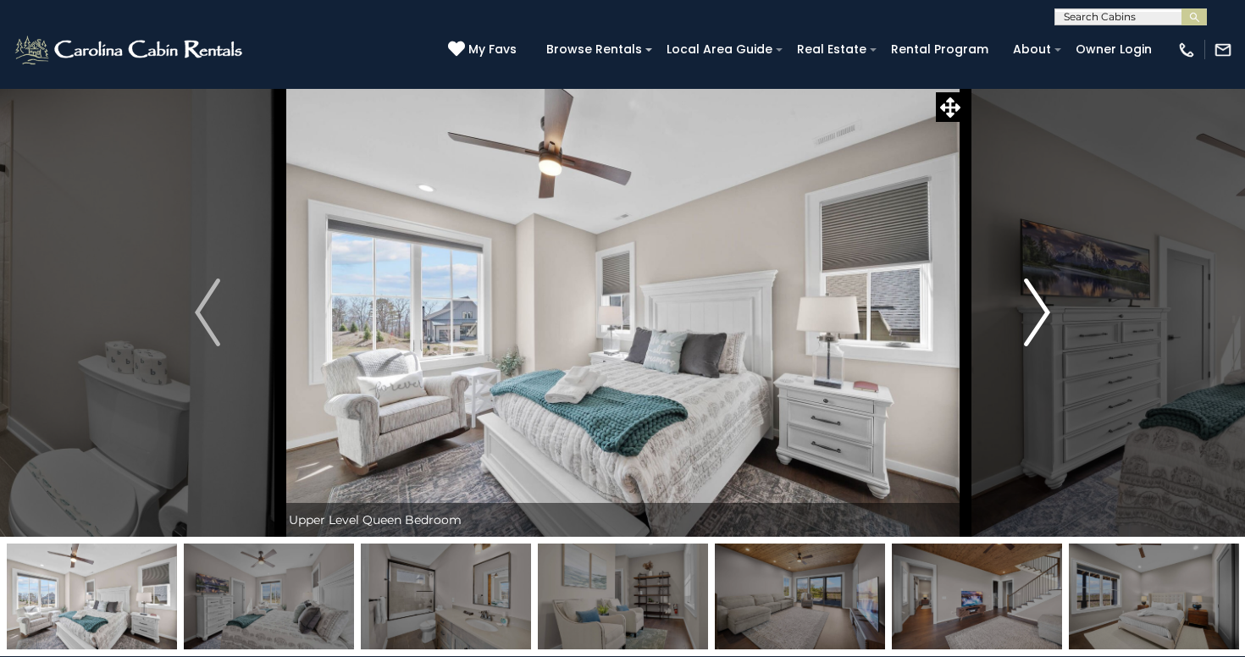
click at [1035, 331] on img "Next" at bounding box center [1037, 313] width 25 height 68
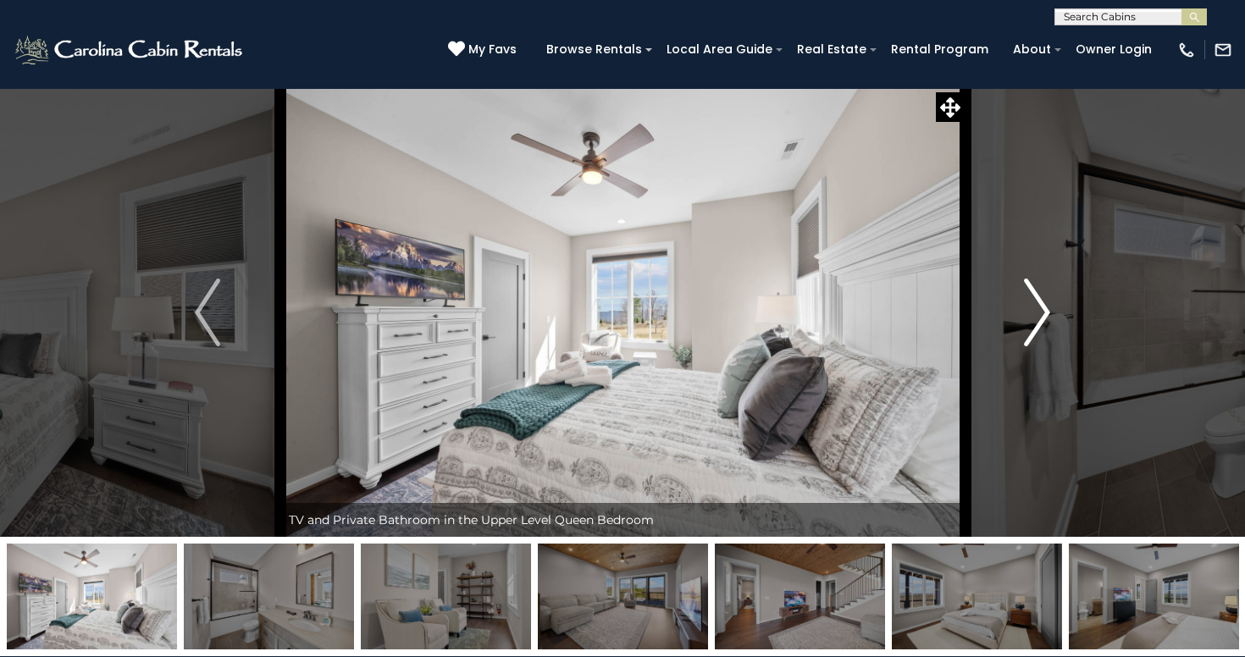
click at [1035, 331] on img "Next" at bounding box center [1037, 313] width 25 height 68
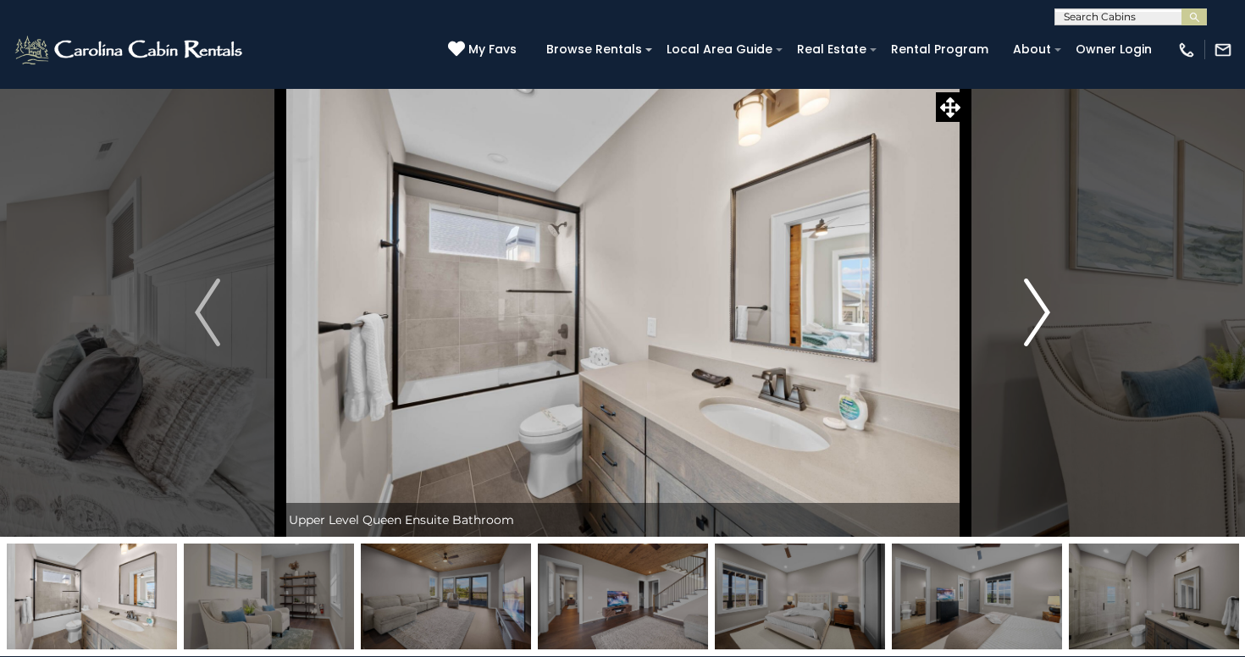
click at [1035, 331] on img "Next" at bounding box center [1037, 313] width 25 height 68
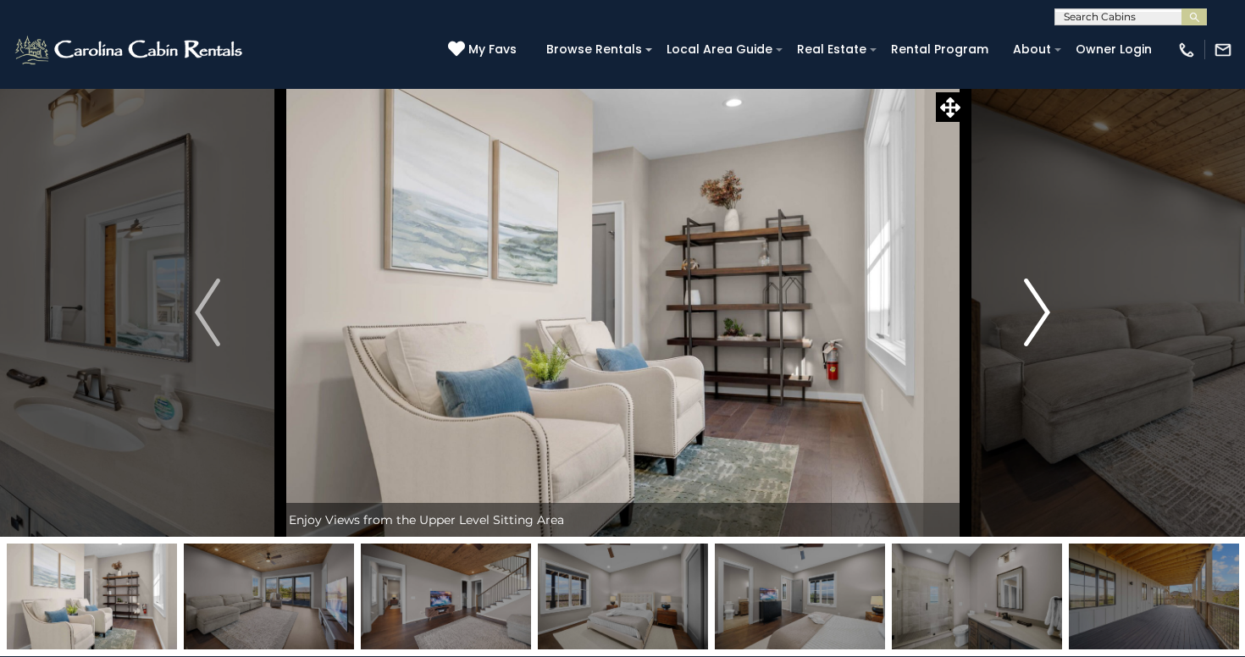
click at [1035, 331] on img "Next" at bounding box center [1037, 313] width 25 height 68
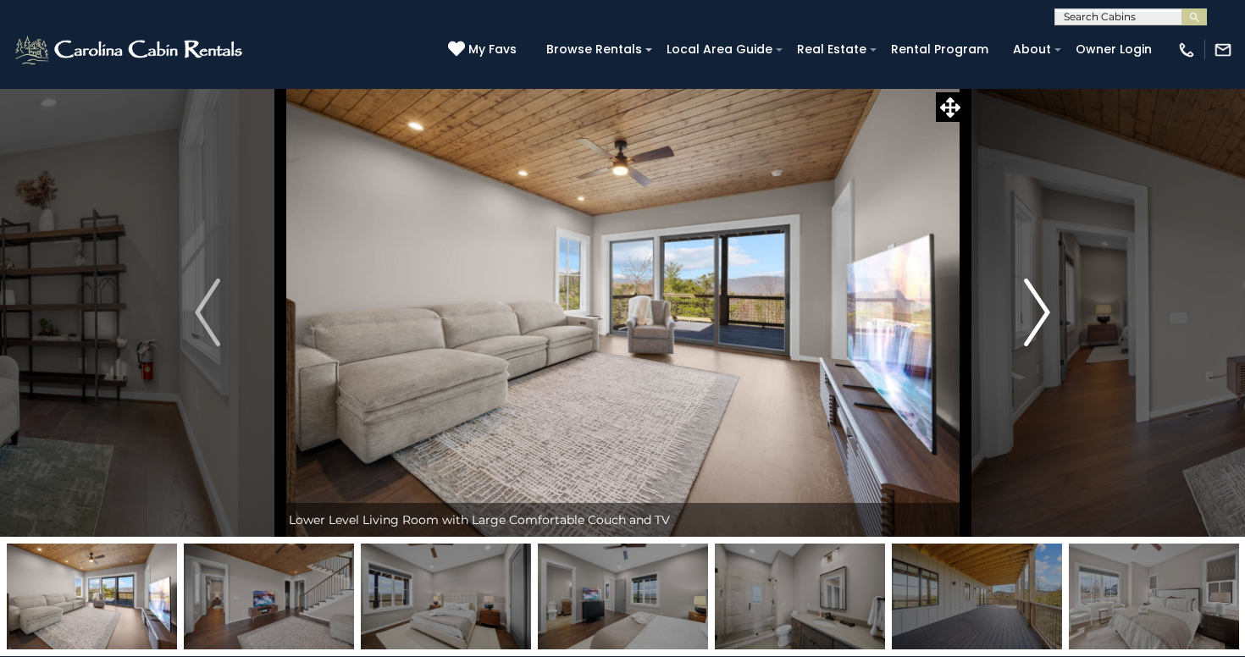
click at [1035, 331] on img "Next" at bounding box center [1037, 313] width 25 height 68
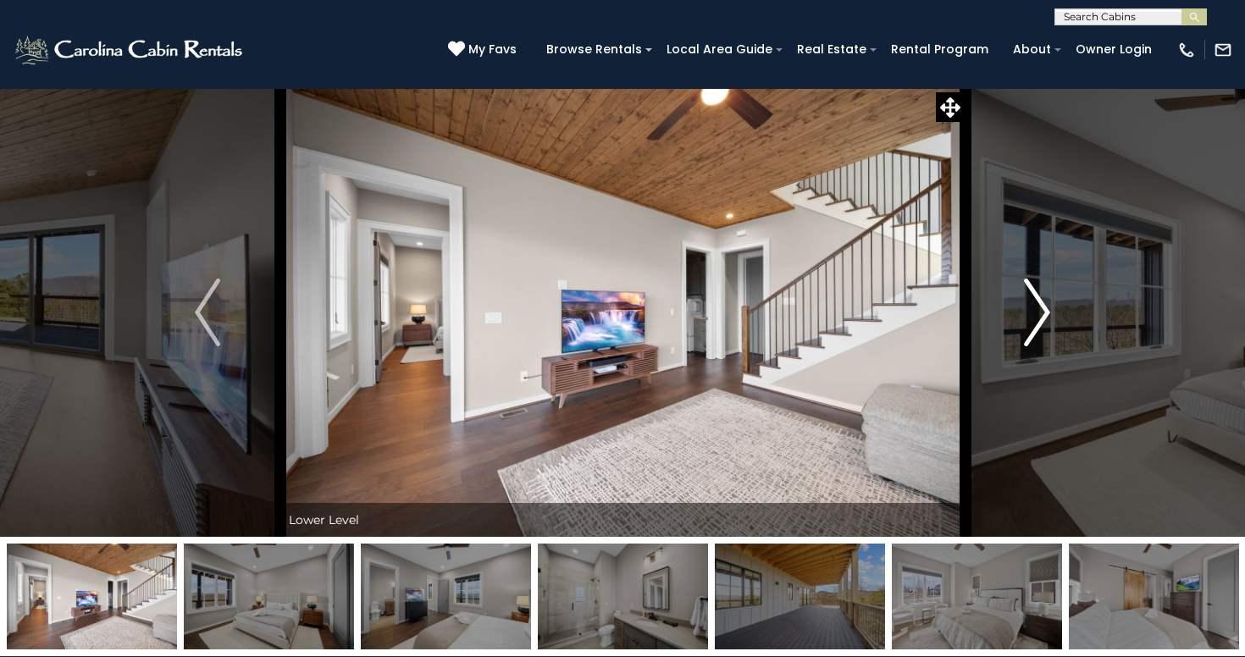
click at [1035, 331] on img "Next" at bounding box center [1037, 313] width 25 height 68
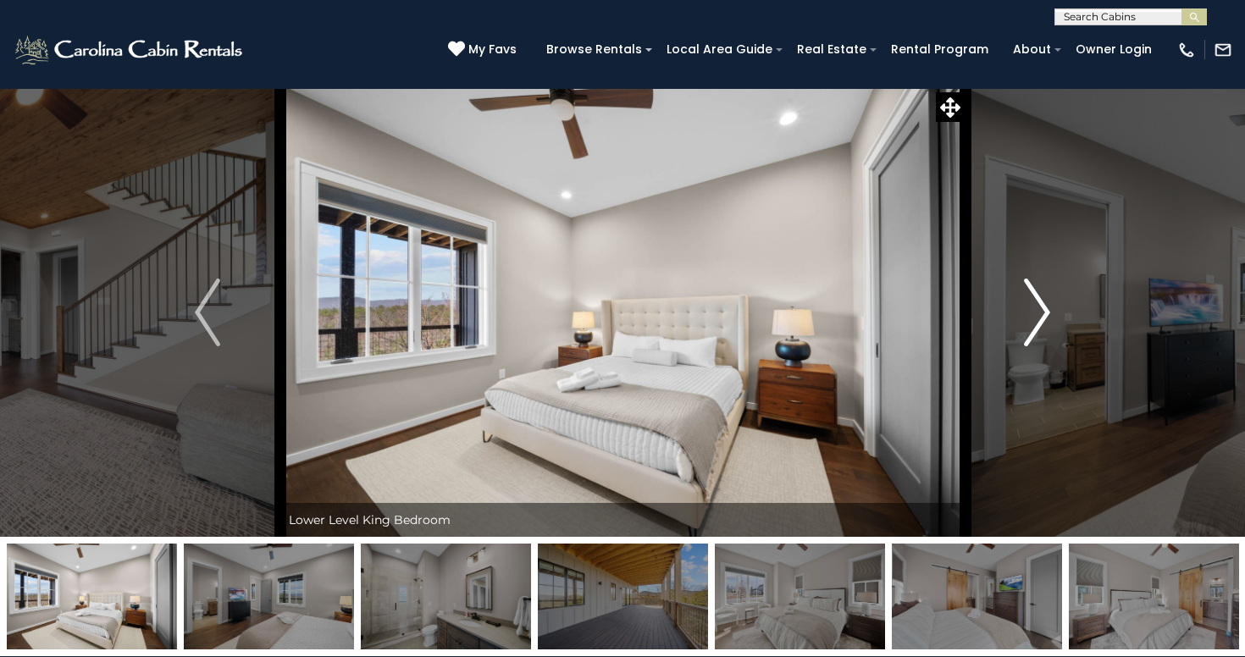
click at [1035, 331] on img "Next" at bounding box center [1037, 313] width 25 height 68
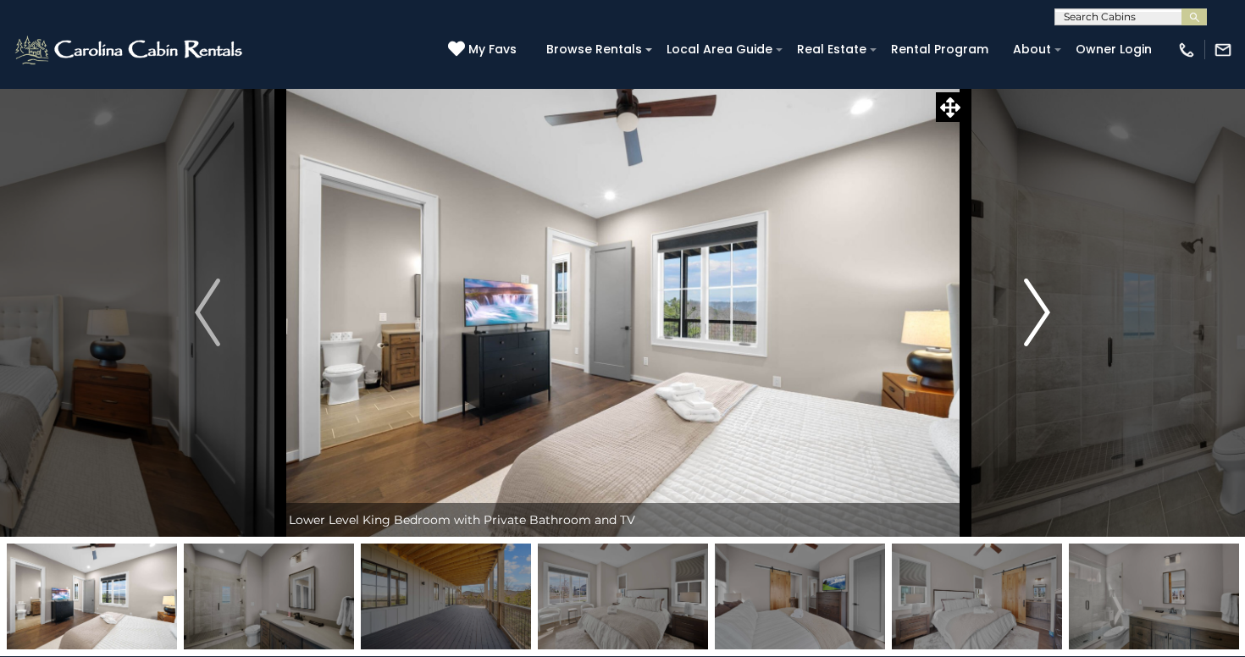
click at [1035, 331] on img "Next" at bounding box center [1037, 313] width 25 height 68
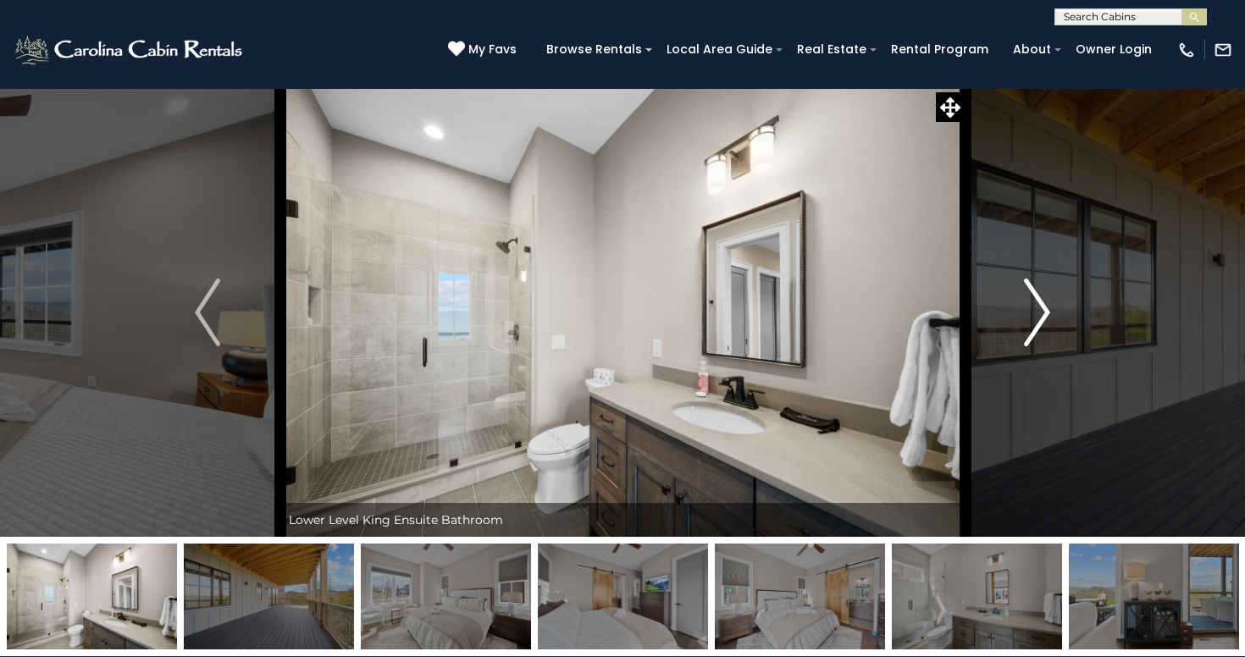
click at [1035, 331] on img "Next" at bounding box center [1037, 313] width 25 height 68
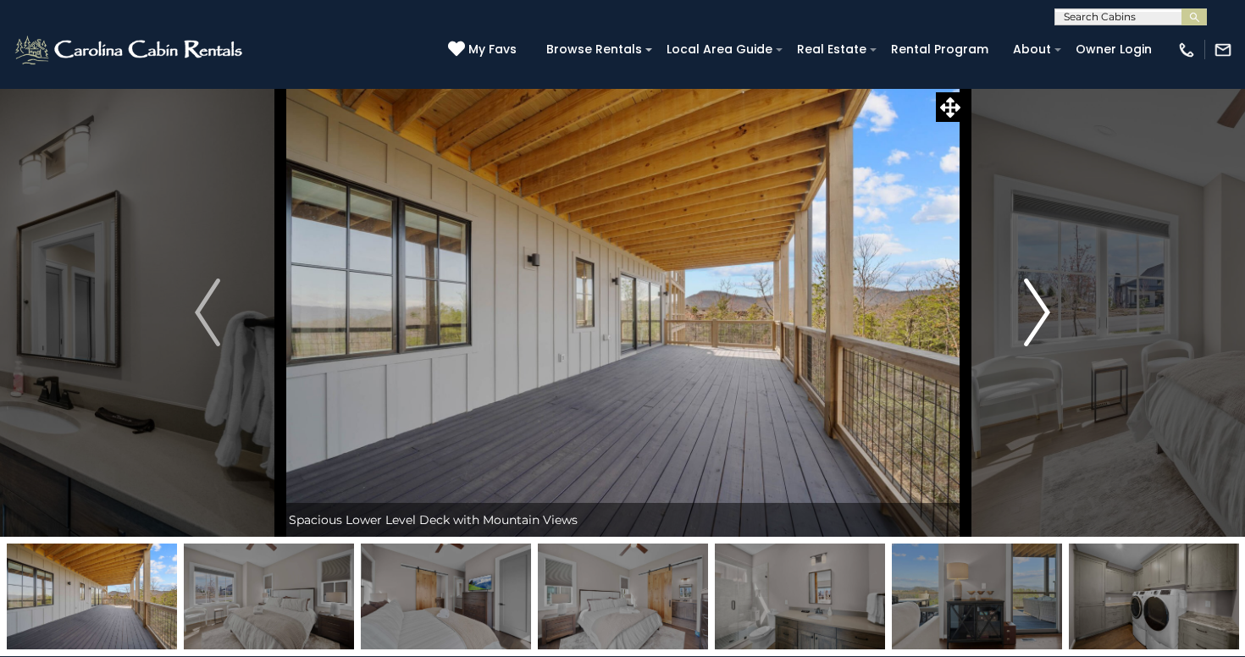
click at [1035, 331] on img "Next" at bounding box center [1037, 313] width 25 height 68
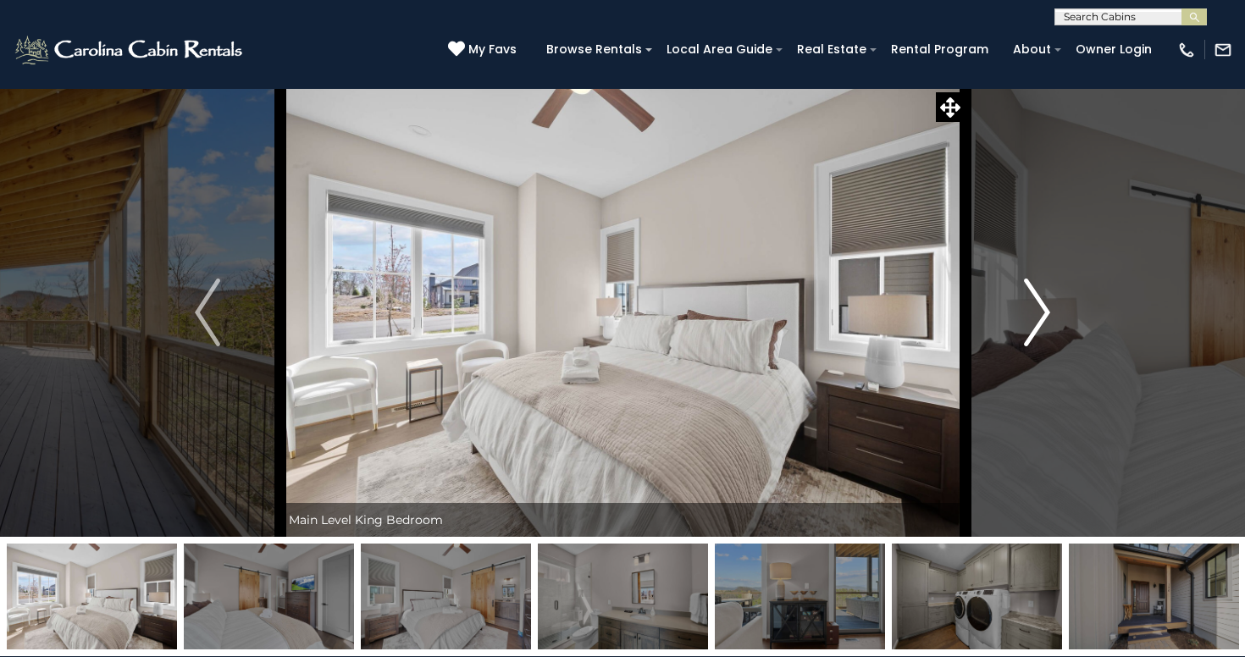
click at [1035, 331] on img "Next" at bounding box center [1037, 313] width 25 height 68
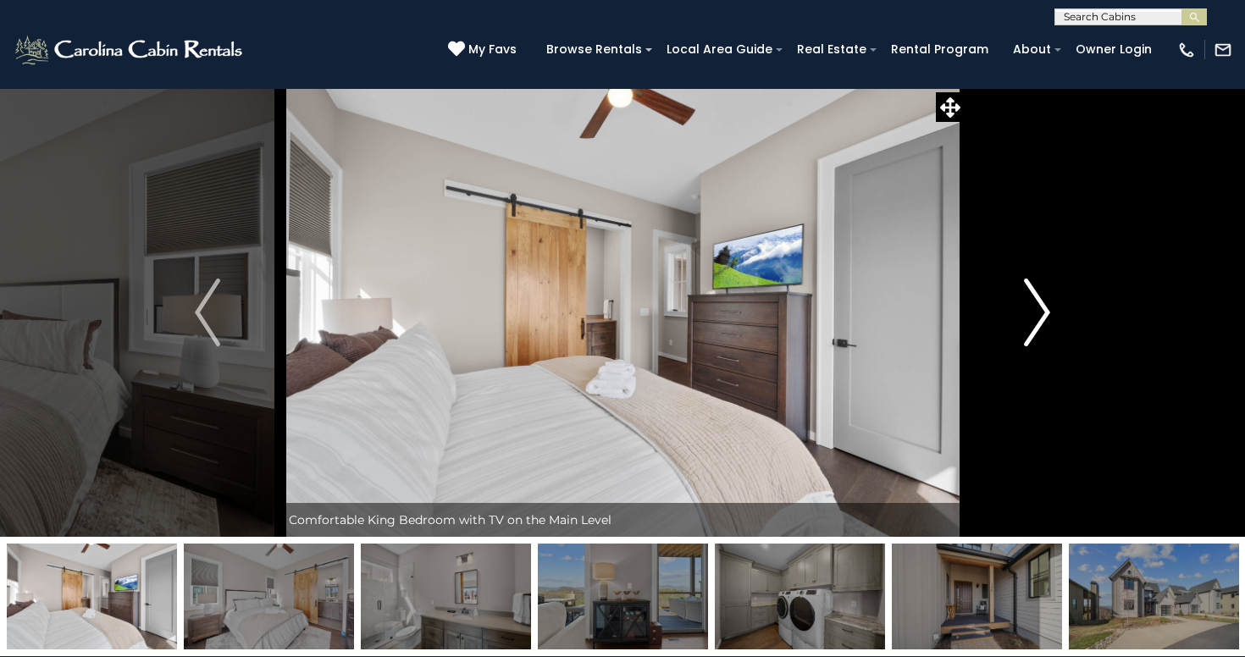
click at [1035, 331] on img "Next" at bounding box center [1037, 313] width 25 height 68
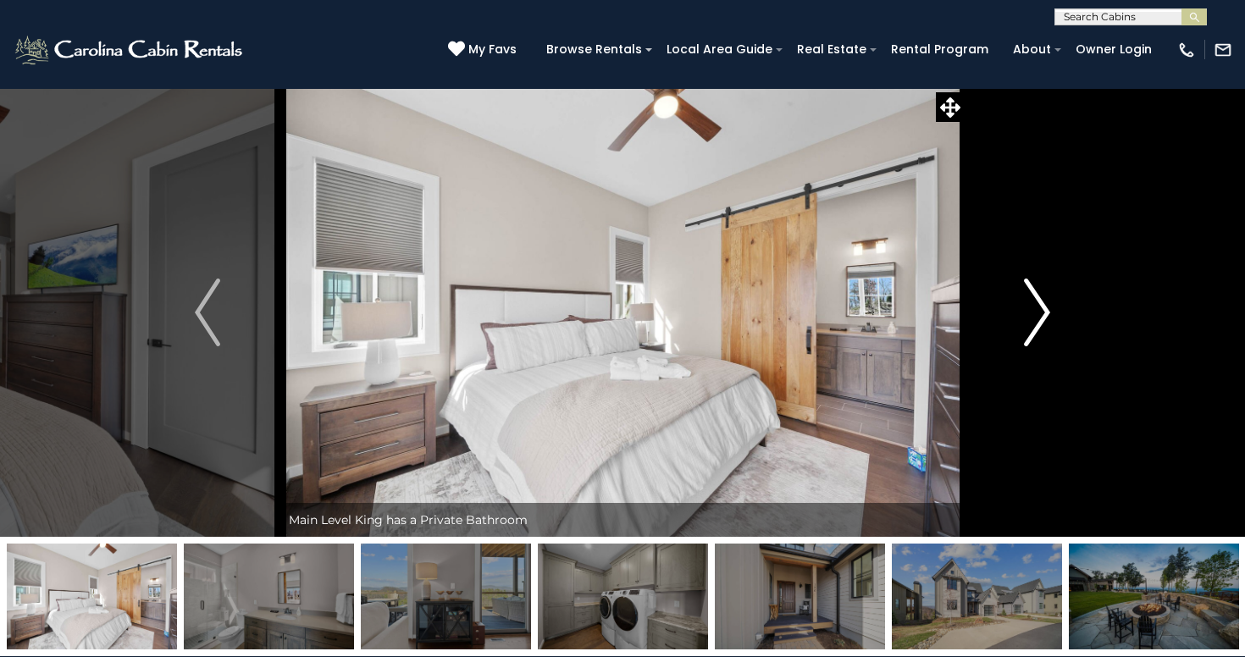
click at [1035, 331] on img "Next" at bounding box center [1037, 313] width 25 height 68
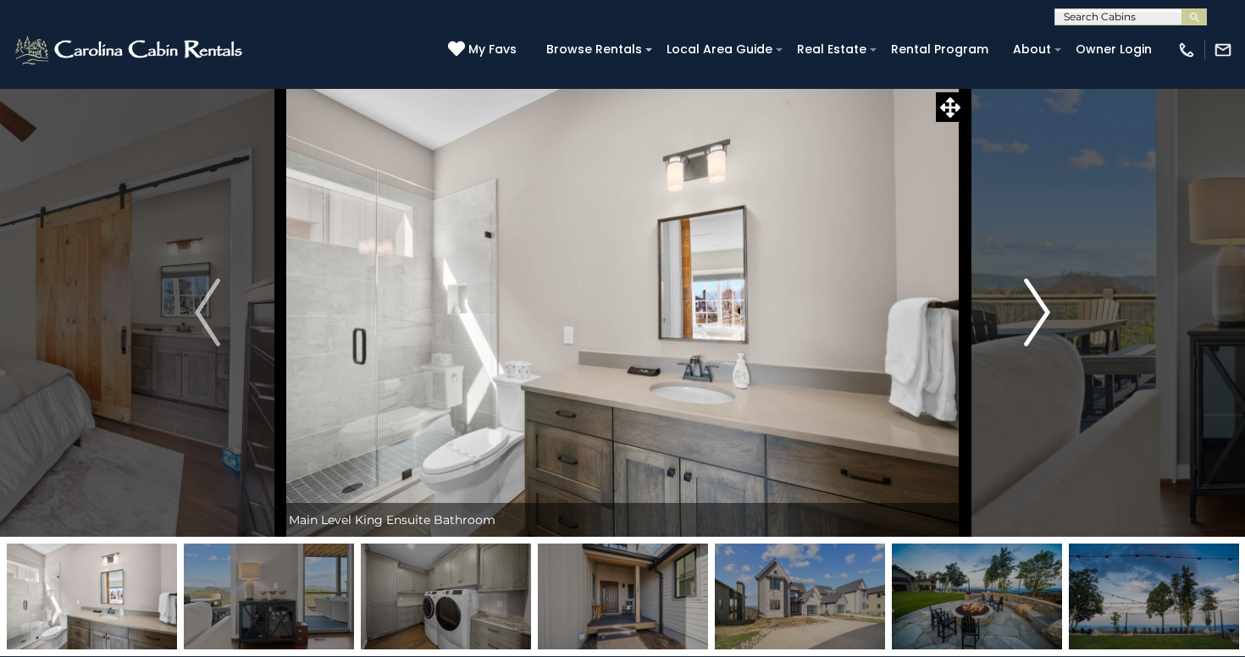
click at [1035, 331] on img "Next" at bounding box center [1037, 313] width 25 height 68
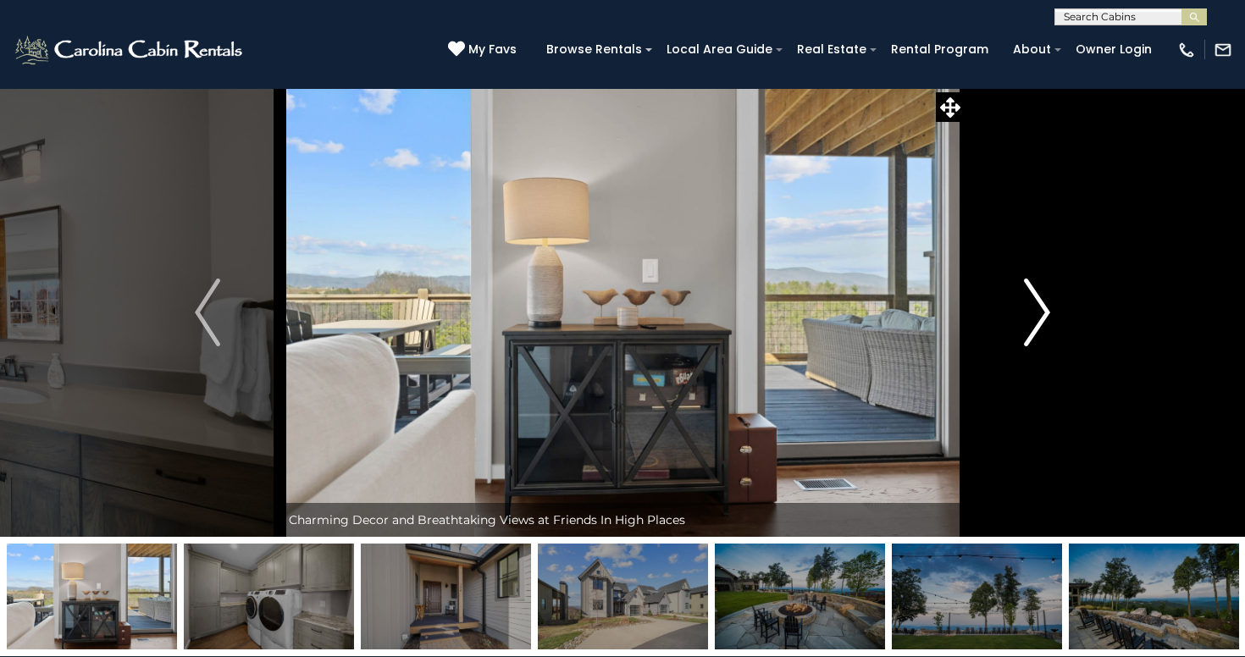
click at [1035, 331] on img "Next" at bounding box center [1037, 313] width 25 height 68
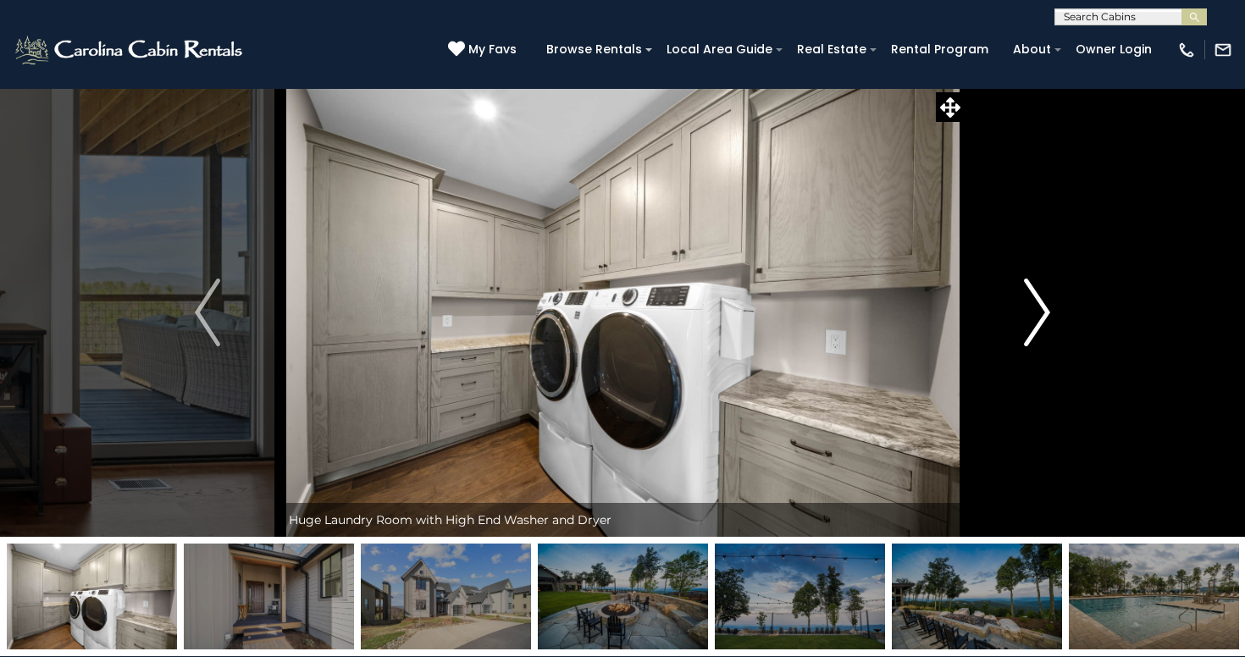
click at [1035, 331] on img "Next" at bounding box center [1037, 313] width 25 height 68
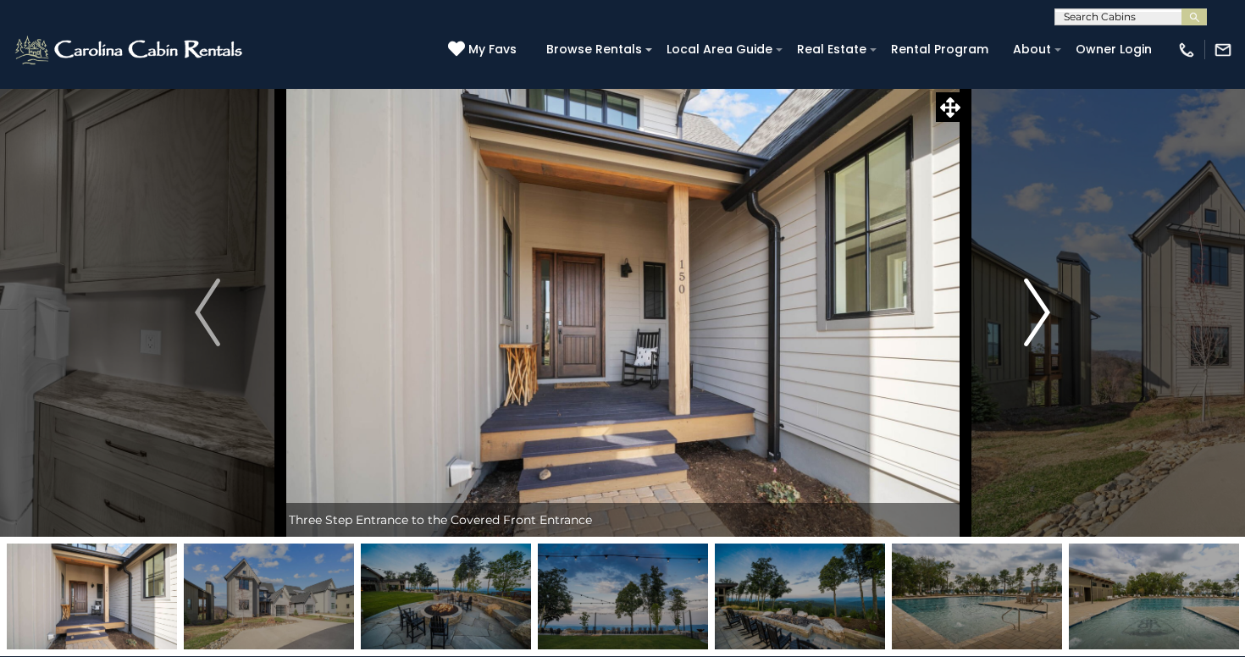
click at [1033, 324] on img "Next" at bounding box center [1037, 313] width 25 height 68
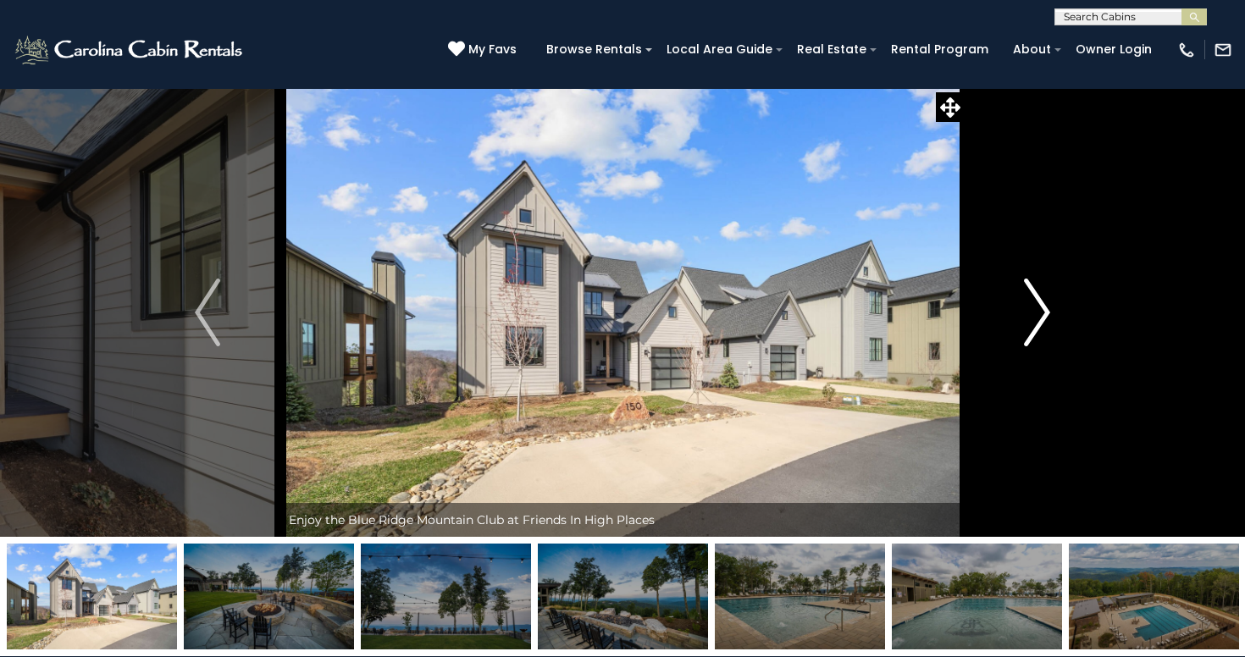
click at [1033, 324] on img "Next" at bounding box center [1037, 313] width 25 height 68
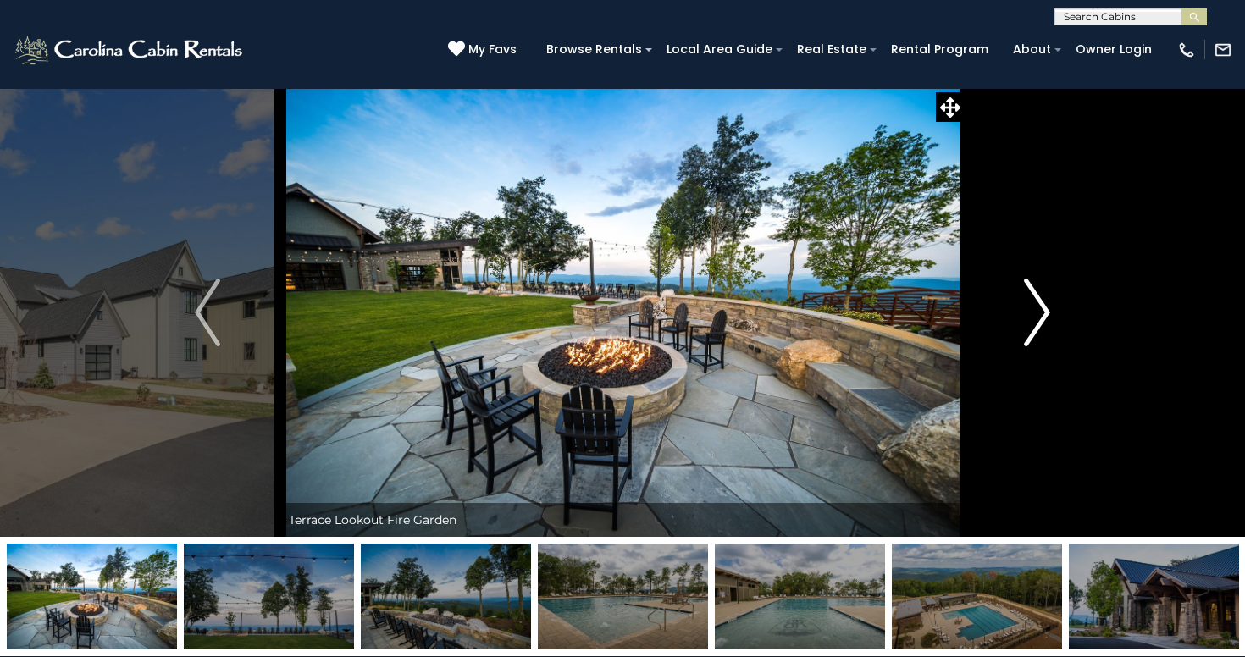
click at [1033, 324] on img "Next" at bounding box center [1037, 313] width 25 height 68
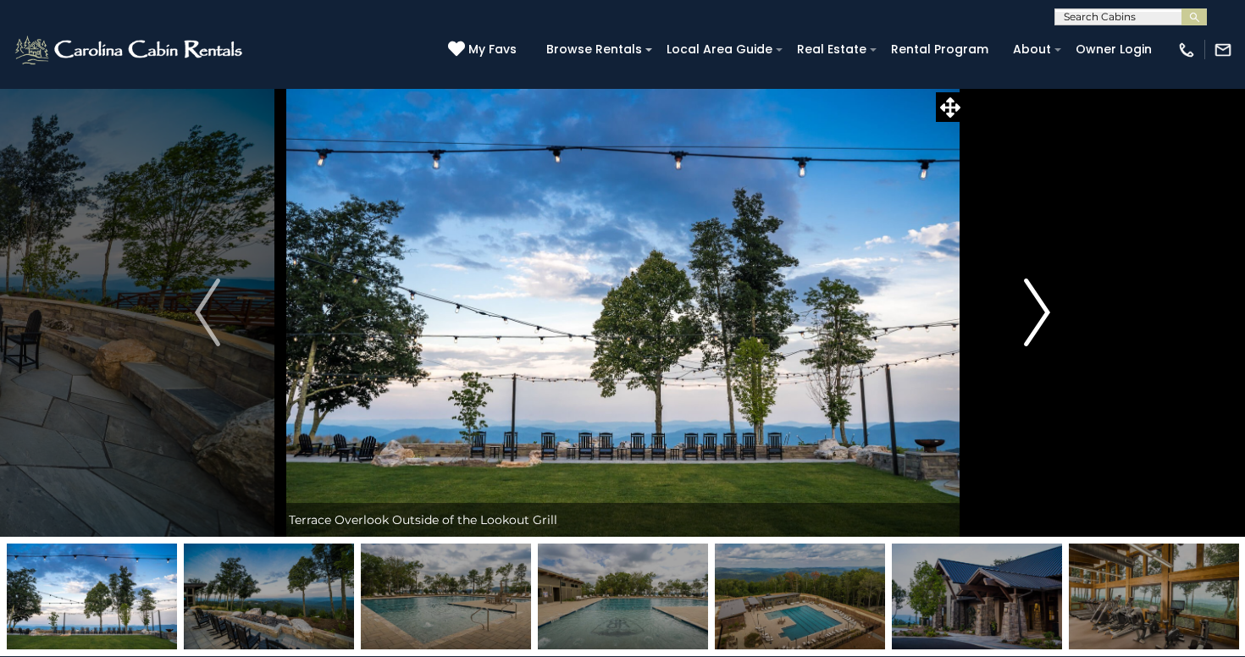
click at [1033, 324] on img "Next" at bounding box center [1037, 313] width 25 height 68
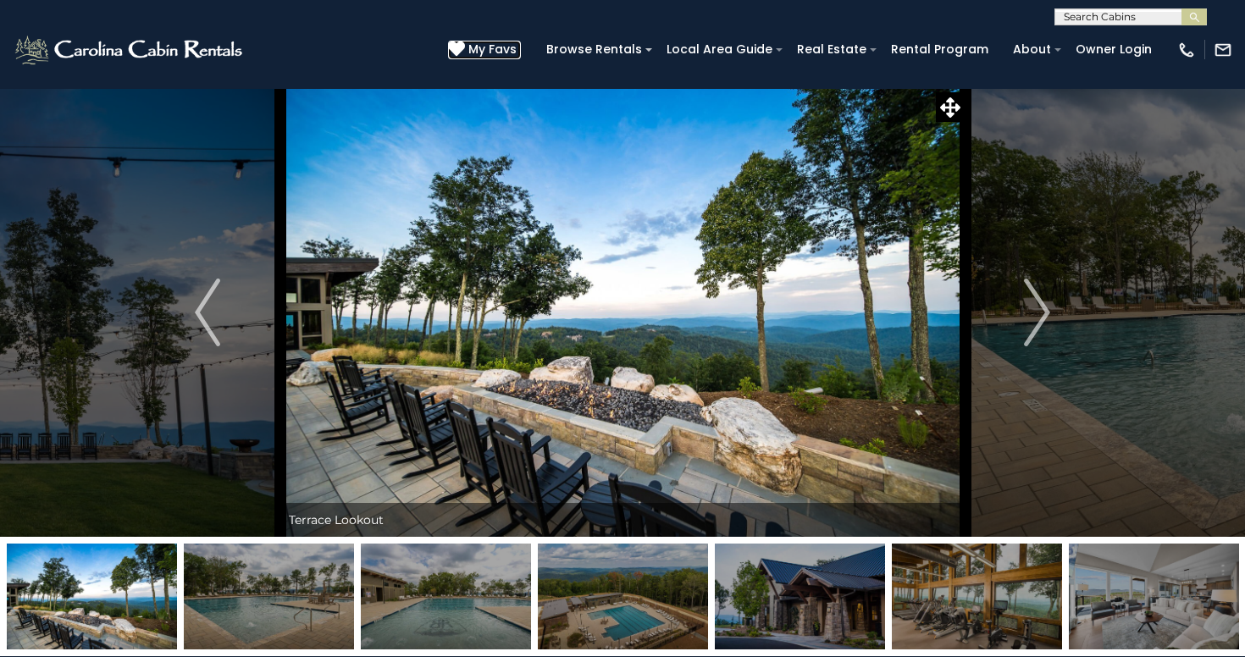
click at [513, 53] on span "My Favs" at bounding box center [493, 50] width 48 height 18
